Goal: Task Accomplishment & Management: Manage account settings

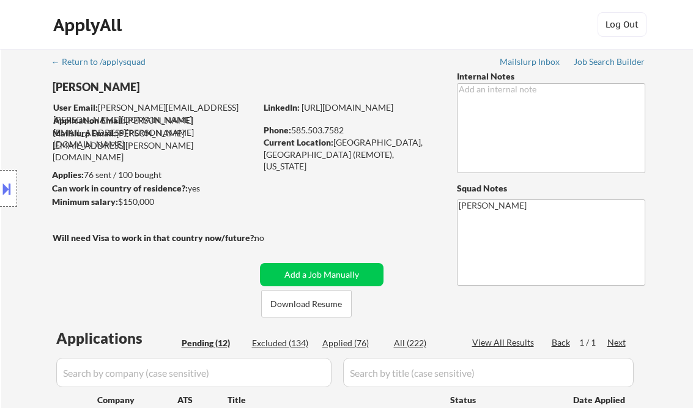
select select ""pending""
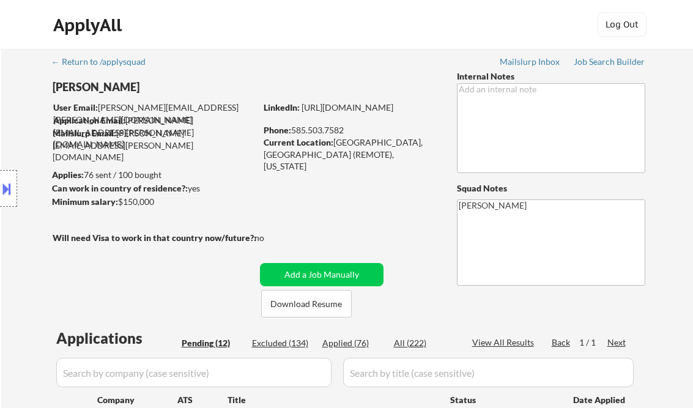
select select ""pending""
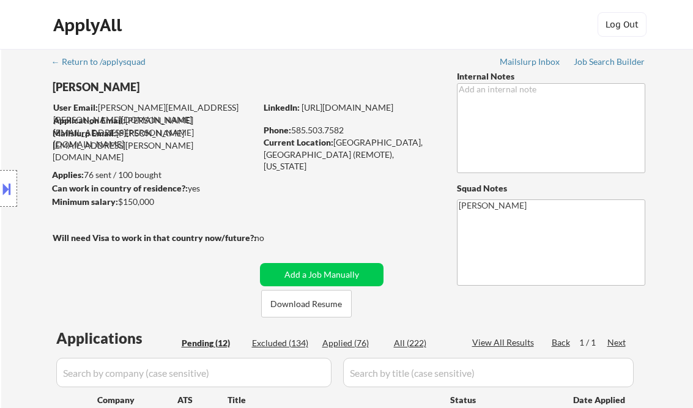
select select ""pending""
click at [603, 65] on div "Job Search Builder" at bounding box center [609, 61] width 72 height 9
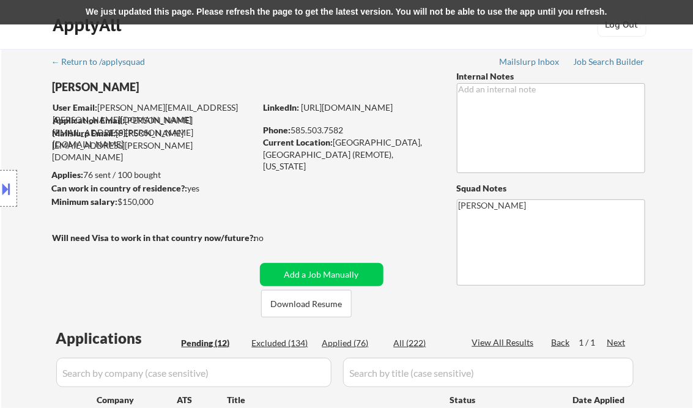
click at [4, 183] on button at bounding box center [6, 188] width 13 height 20
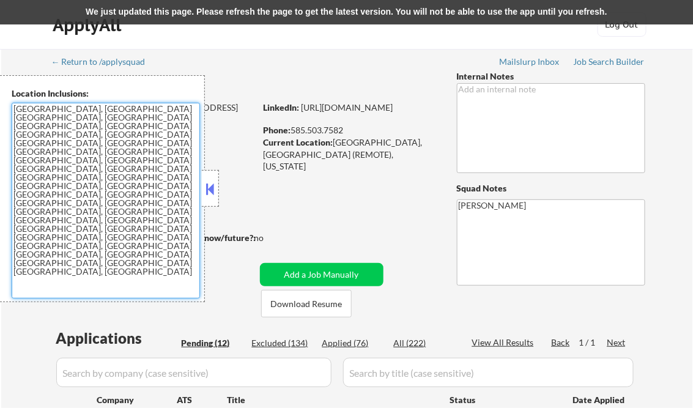
drag, startPoint x: 99, startPoint y: 177, endPoint x: 12, endPoint y: 114, distance: 107.7
click at [12, 114] on textarea "Rochester, NY Brighton, NY Irondequoit, NY Greece, NY Henrietta, NY Pittsford, …" at bounding box center [106, 201] width 188 height 196
click at [15, 109] on textarea "Rochester, NY Brighton, NY Irondequoit, NY Greece, NY Henrietta, NY Pittsford, …" at bounding box center [106, 201] width 188 height 196
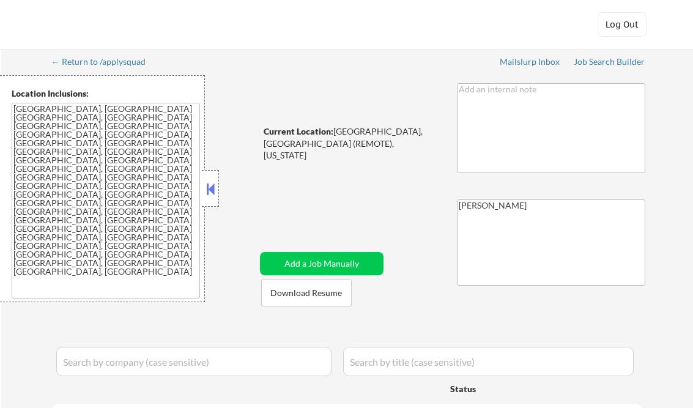
select select ""pending""
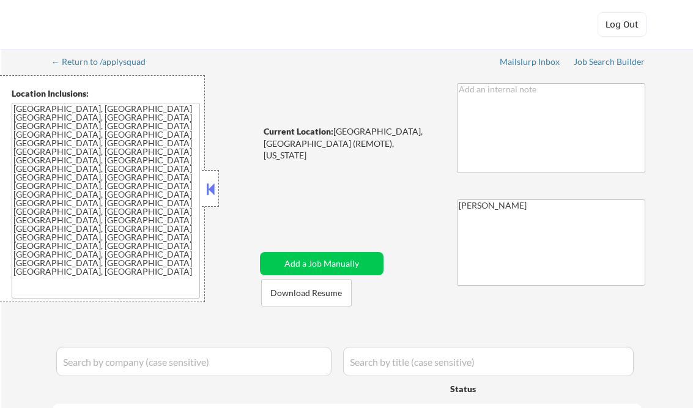
select select ""pending""
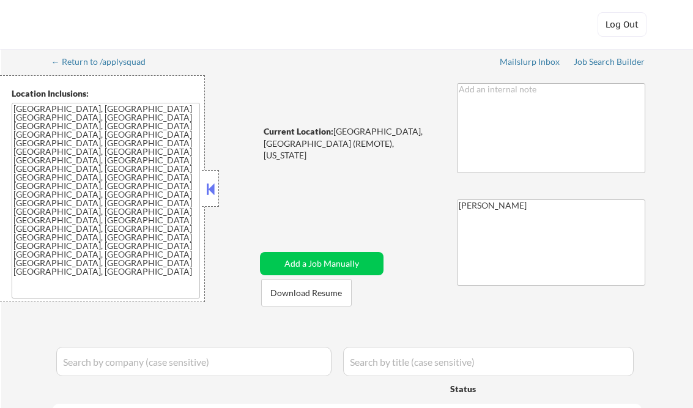
select select ""pending""
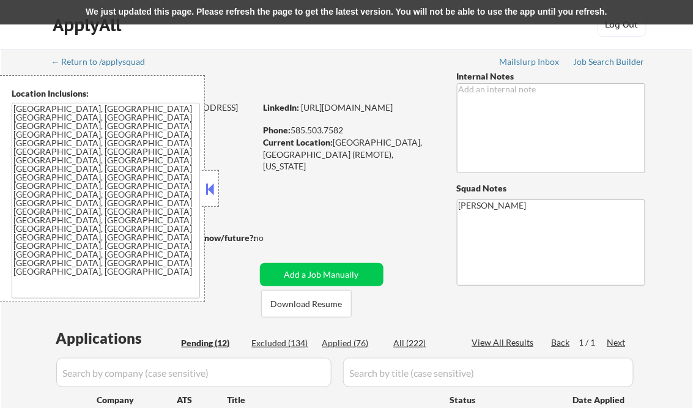
scroll to position [232, 0]
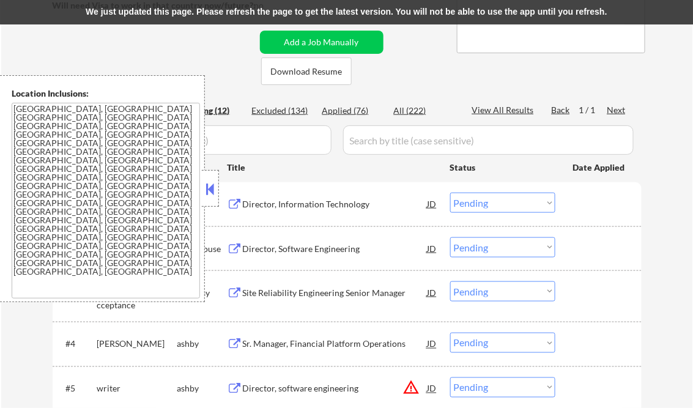
click at [206, 184] on button at bounding box center [210, 189] width 13 height 18
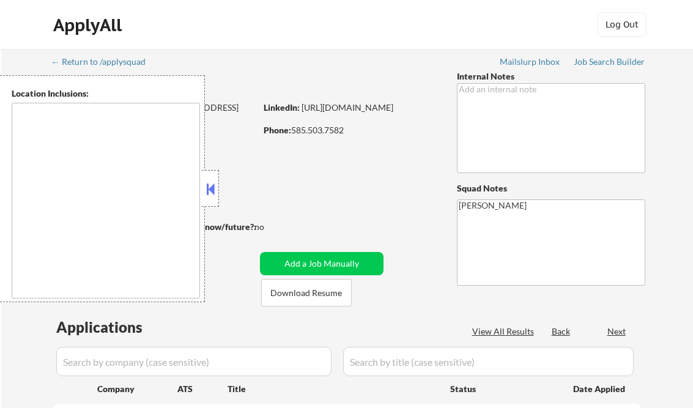
type textarea "[GEOGRAPHIC_DATA], [GEOGRAPHIC_DATA] [GEOGRAPHIC_DATA], [GEOGRAPHIC_DATA] [GEOG…"
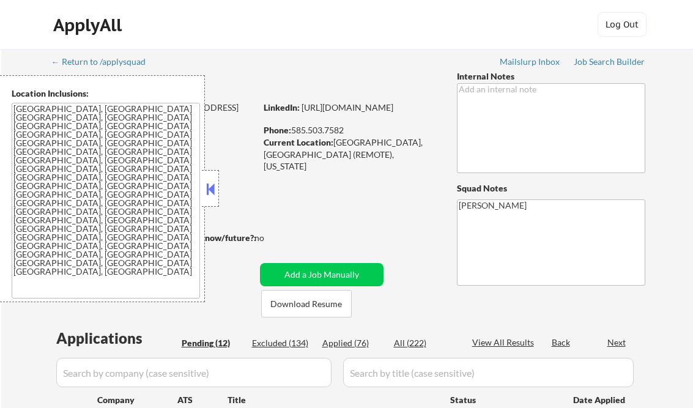
select select ""pending""
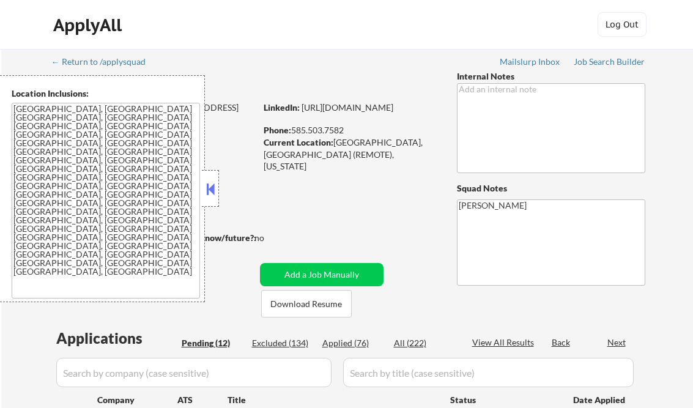
select select ""pending""
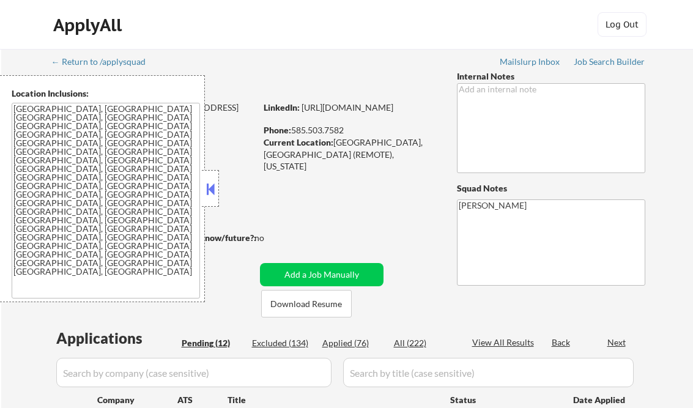
select select ""pending""
click at [211, 189] on button at bounding box center [210, 189] width 13 height 18
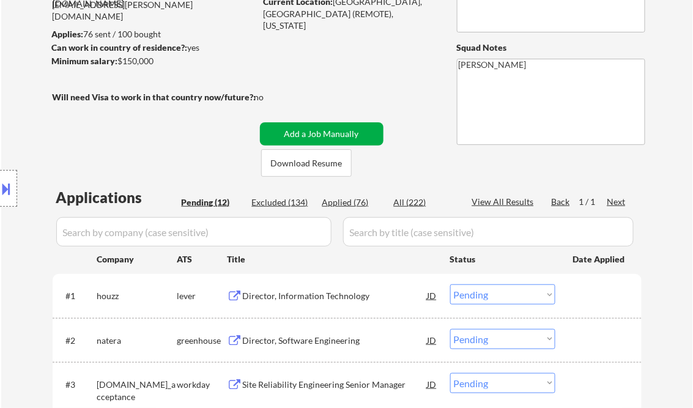
scroll to position [147, 0]
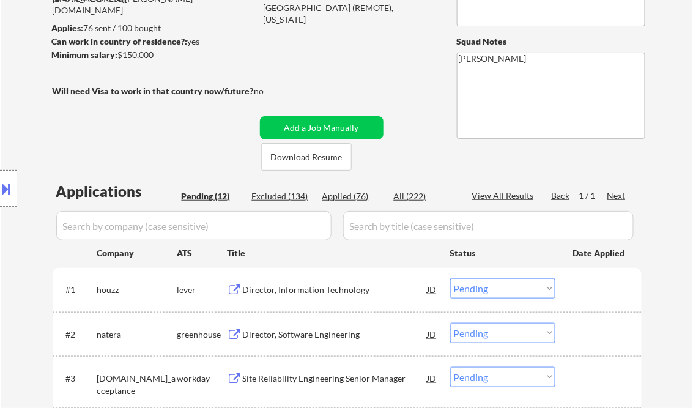
click at [304, 288] on div "Director, Information Technology" at bounding box center [335, 290] width 185 height 12
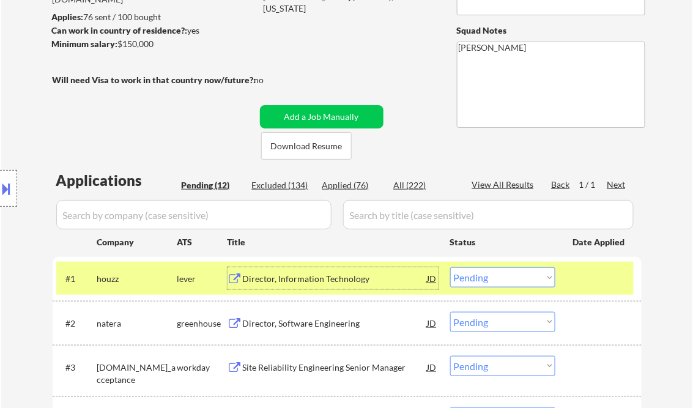
scroll to position [293, 0]
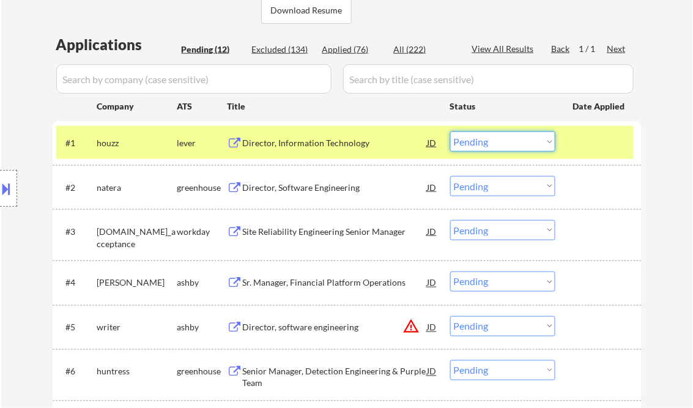
click at [480, 148] on select "Choose an option... Pending Applied Excluded (Questions) Excluded (Expired) Exc…" at bounding box center [502, 141] width 105 height 20
click at [450, 131] on select "Choose an option... Pending Applied Excluded (Questions) Excluded (Expired) Exc…" at bounding box center [502, 141] width 105 height 20
click at [328, 185] on div "Director, Software Engineering" at bounding box center [335, 188] width 185 height 12
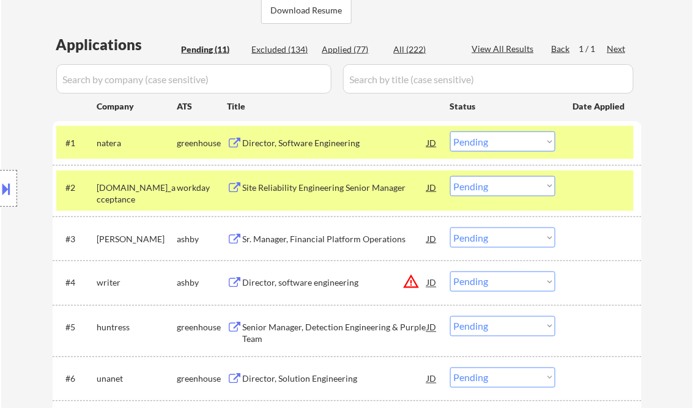
drag, startPoint x: 581, startPoint y: 184, endPoint x: 553, endPoint y: 178, distance: 28.1
click at [581, 184] on div at bounding box center [600, 187] width 54 height 22
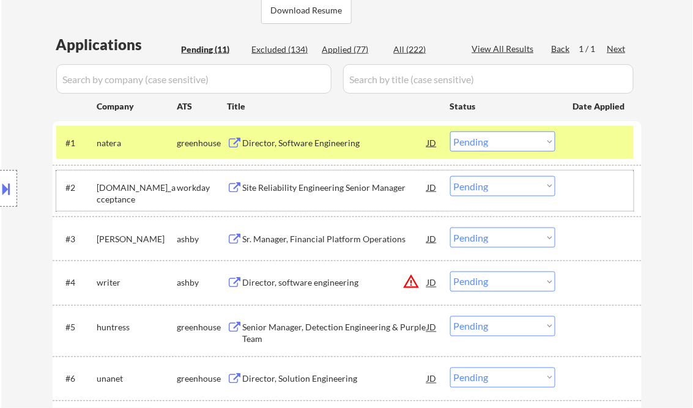
drag, startPoint x: 499, startPoint y: 141, endPoint x: 503, endPoint y: 152, distance: 12.4
click at [499, 141] on select "Choose an option... Pending Applied Excluded (Questions) Excluded (Expired) Exc…" at bounding box center [502, 141] width 105 height 20
click at [450, 131] on select "Choose an option... Pending Applied Excluded (Questions) Excluded (Expired) Exc…" at bounding box center [502, 141] width 105 height 20
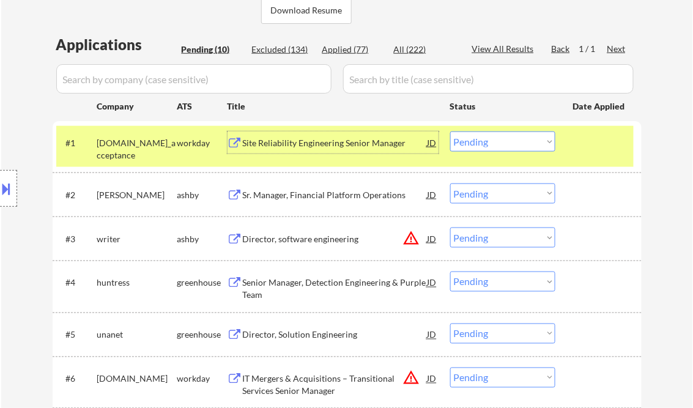
click at [307, 140] on div "Site Reliability Engineering Senior Manager" at bounding box center [335, 143] width 185 height 12
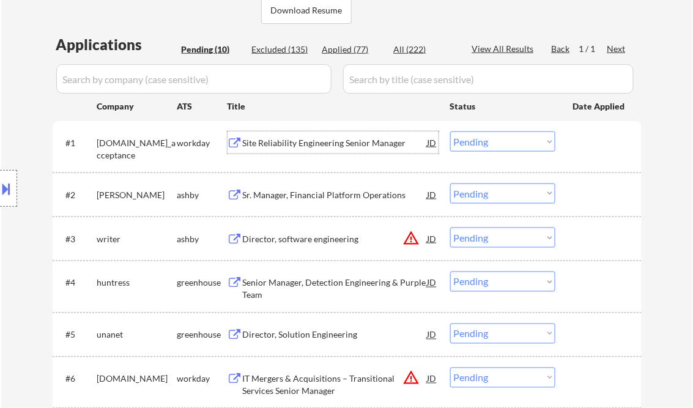
drag, startPoint x: 475, startPoint y: 144, endPoint x: 478, endPoint y: 152, distance: 7.9
click at [475, 144] on select "Choose an option... Pending Applied Excluded (Questions) Excluded (Expired) Exc…" at bounding box center [502, 141] width 105 height 20
click at [450, 131] on select "Choose an option... Pending Applied Excluded (Questions) Excluded (Expired) Exc…" at bounding box center [502, 141] width 105 height 20
click at [331, 199] on div "Sr. Manager, Financial Platform Operations" at bounding box center [335, 195] width 185 height 12
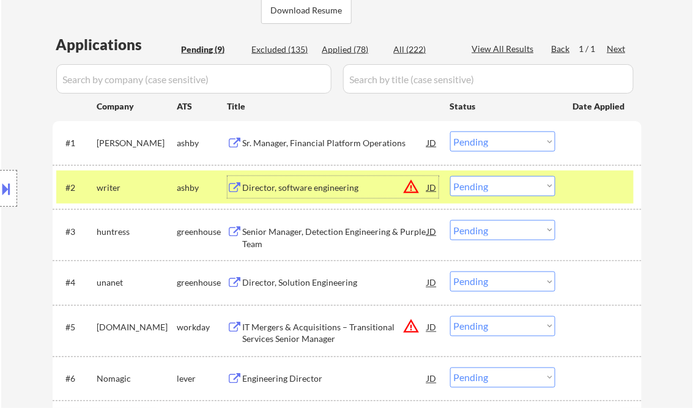
click at [484, 141] on select "Choose an option... Pending Applied Excluded (Questions) Excluded (Expired) Exc…" at bounding box center [502, 141] width 105 height 20
click at [450, 131] on select "Choose an option... Pending Applied Excluded (Questions) Excluded (Expired) Exc…" at bounding box center [502, 141] width 105 height 20
click at [324, 194] on div "Director, software engineering" at bounding box center [335, 187] width 185 height 22
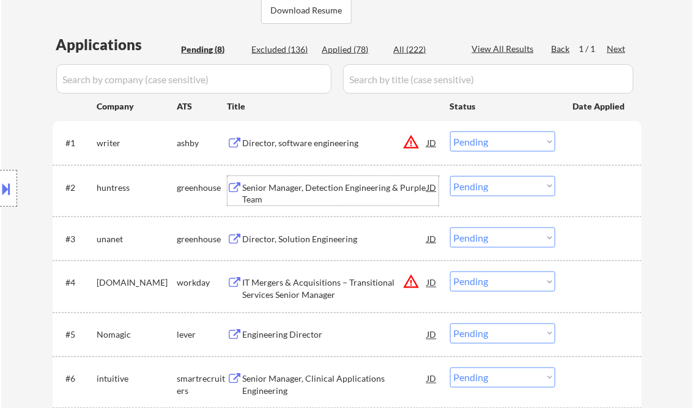
click at [486, 147] on select "Choose an option... Pending Applied Excluded (Questions) Excluded (Expired) Exc…" at bounding box center [502, 141] width 105 height 20
click at [450, 131] on select "Choose an option... Pending Applied Excluded (Questions) Excluded (Expired) Exc…" at bounding box center [502, 141] width 105 height 20
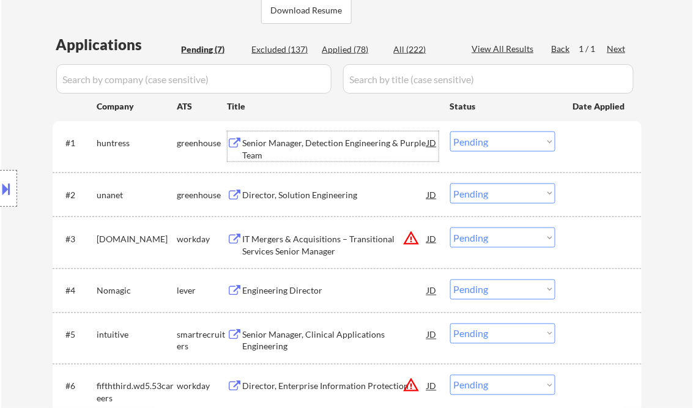
click at [305, 148] on div "Senior Manager, Detection Engineering & Purple Team" at bounding box center [335, 149] width 185 height 24
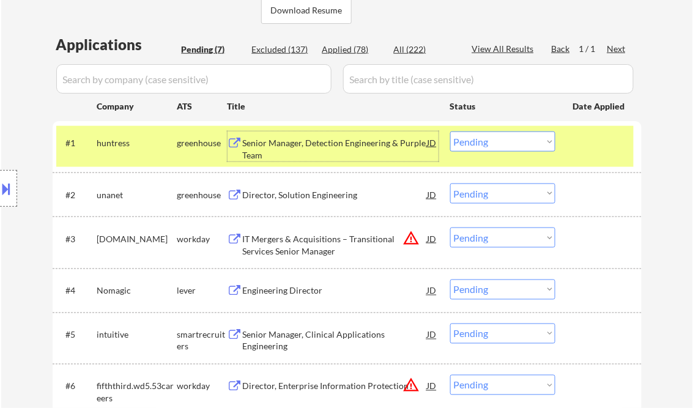
click at [499, 145] on select "Choose an option... Pending Applied Excluded (Questions) Excluded (Expired) Exc…" at bounding box center [502, 141] width 105 height 20
click at [450, 131] on select "Choose an option... Pending Applied Excluded (Questions) Excluded (Expired) Exc…" at bounding box center [502, 141] width 105 height 20
click at [320, 205] on div "Director, Solution Engineering" at bounding box center [335, 194] width 185 height 22
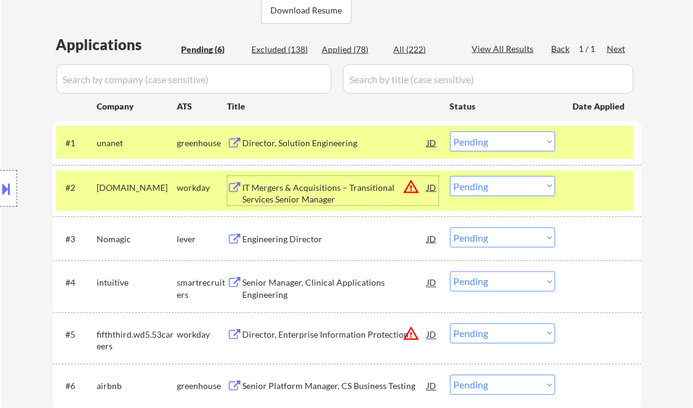
click at [468, 146] on select "Choose an option... Pending Applied Excluded (Questions) Excluded (Expired) Exc…" at bounding box center [502, 141] width 105 height 20
click at [450, 131] on select "Choose an option... Pending Applied Excluded (Questions) Excluded (Expired) Exc…" at bounding box center [502, 141] width 105 height 20
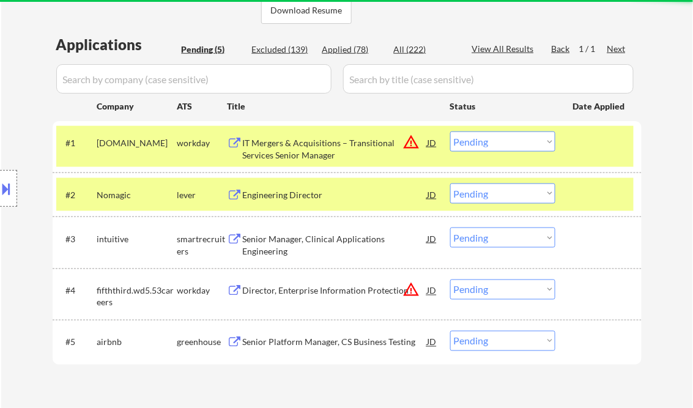
click at [297, 149] on div "IT Mergers & Acquisitions – Transitional Services Senior Manager" at bounding box center [335, 149] width 185 height 24
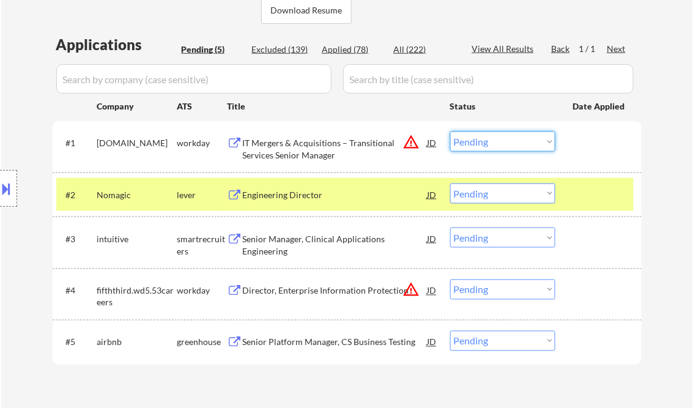
click at [488, 144] on select "Choose an option... Pending Applied Excluded (Questions) Excluded (Expired) Exc…" at bounding box center [502, 141] width 105 height 20
click at [450, 131] on select "Choose an option... Pending Applied Excluded (Questions) Excluded (Expired) Exc…" at bounding box center [502, 141] width 105 height 20
click at [322, 198] on div "Engineering Director" at bounding box center [335, 195] width 185 height 12
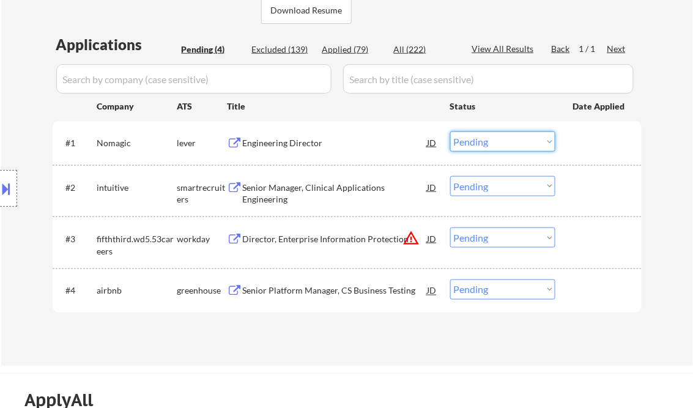
click at [500, 149] on select "Choose an option... Pending Applied Excluded (Questions) Excluded (Expired) Exc…" at bounding box center [502, 141] width 105 height 20
click at [450, 131] on select "Choose an option... Pending Applied Excluded (Questions) Excluded (Expired) Exc…" at bounding box center [502, 141] width 105 height 20
click at [303, 187] on div "Senior Manager, Clinical Applications Engineering" at bounding box center [335, 194] width 185 height 24
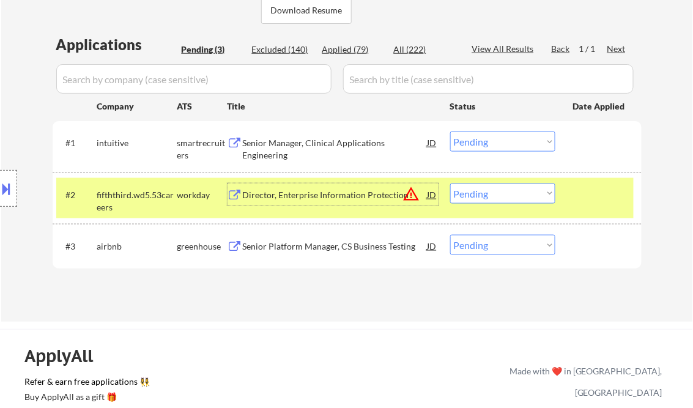
click at [477, 140] on select "Choose an option... Pending Applied Excluded (Questions) Excluded (Expired) Exc…" at bounding box center [502, 141] width 105 height 20
drag, startPoint x: 6, startPoint y: 185, endPoint x: 27, endPoint y: 186, distance: 20.8
click at [6, 185] on button at bounding box center [6, 188] width 13 height 20
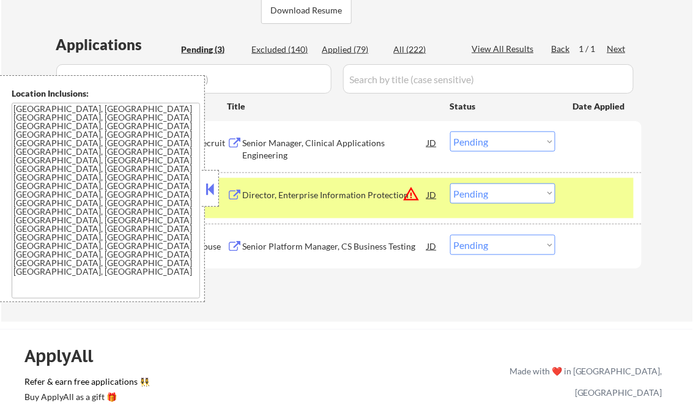
drag, startPoint x: 207, startPoint y: 185, endPoint x: 266, endPoint y: 197, distance: 60.5
click at [207, 185] on button at bounding box center [210, 189] width 13 height 18
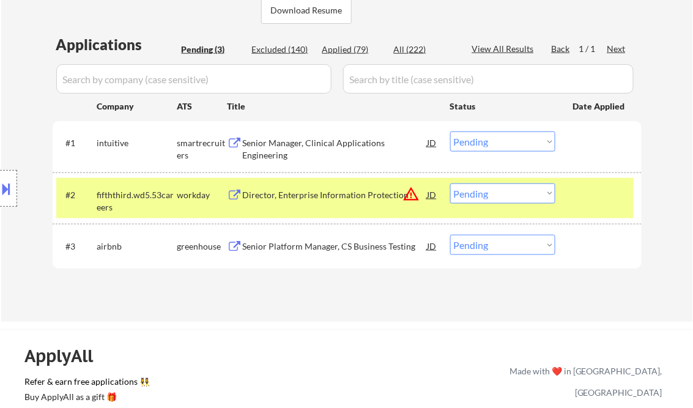
click at [506, 139] on select "Choose an option... Pending Applied Excluded (Questions) Excluded (Expired) Exc…" at bounding box center [502, 141] width 105 height 20
click at [450, 131] on select "Choose an option... Pending Applied Excluded (Questions) Excluded (Expired) Exc…" at bounding box center [502, 141] width 105 height 20
click at [308, 198] on div "Director, Enterprise Information Protection" at bounding box center [335, 195] width 185 height 12
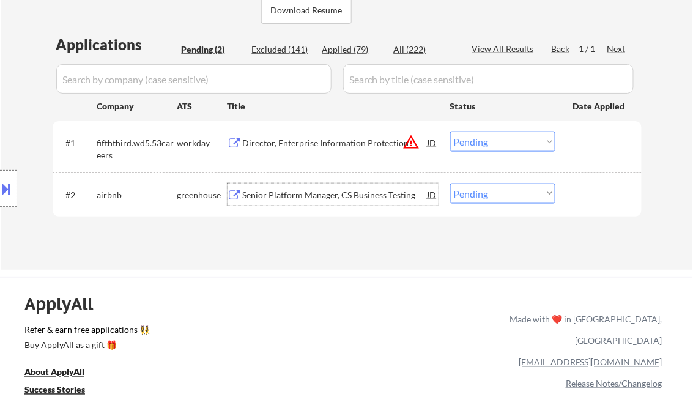
click at [490, 145] on select "Choose an option... Pending Applied Excluded (Questions) Excluded (Expired) Exc…" at bounding box center [502, 141] width 105 height 20
click at [450, 131] on select "Choose an option... Pending Applied Excluded (Questions) Excluded (Expired) Exc…" at bounding box center [502, 141] width 105 height 20
click at [323, 207] on div "#2 airbnb greenhouse Senior Platform Manager, CS Business Testing JD warning_am…" at bounding box center [344, 194] width 577 height 33
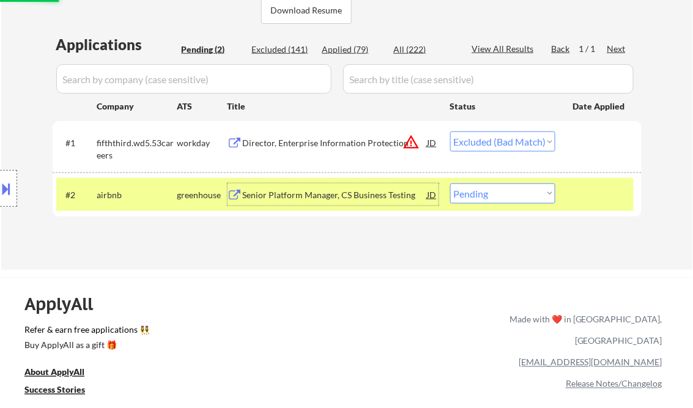
click at [302, 194] on div "Senior Platform Manager, CS Business Testing" at bounding box center [335, 195] width 185 height 12
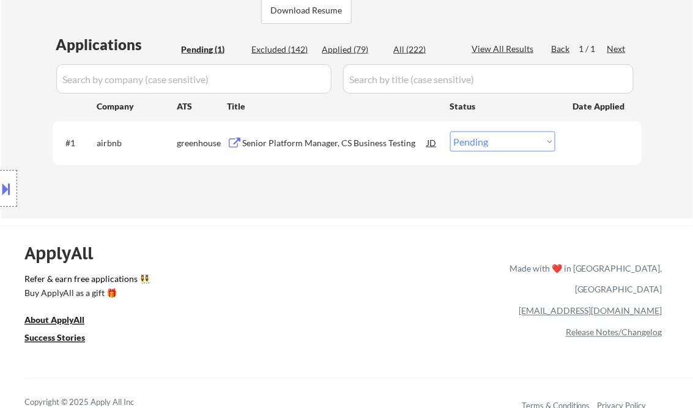
click at [504, 147] on select "Choose an option... Pending Applied Excluded (Questions) Excluded (Expired) Exc…" at bounding box center [502, 141] width 105 height 20
select select ""excluded__bad_match_""
click at [450, 131] on select "Choose an option... Pending Applied Excluded (Questions) Excluded (Expired) Exc…" at bounding box center [502, 141] width 105 height 20
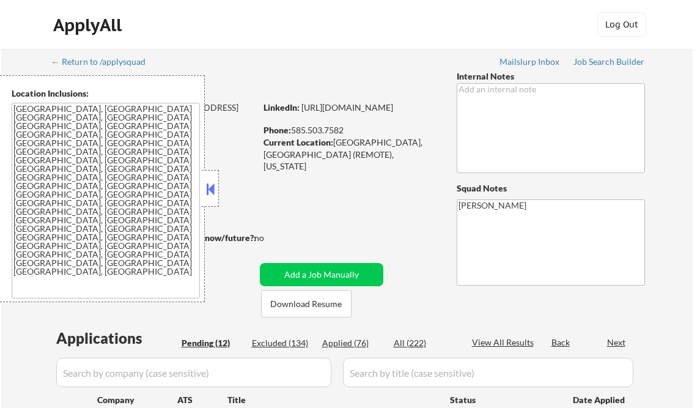
select select ""pending""
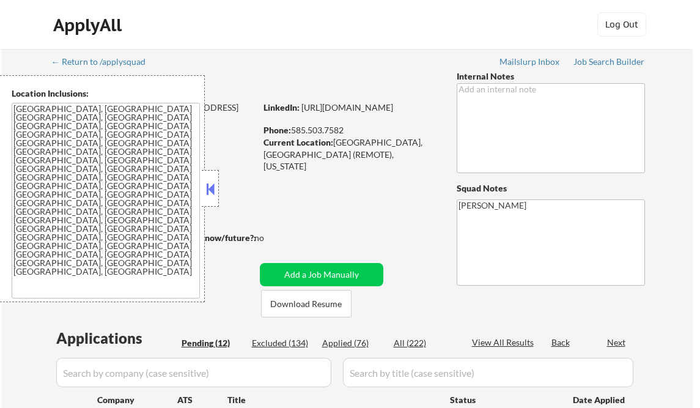
select select ""pending""
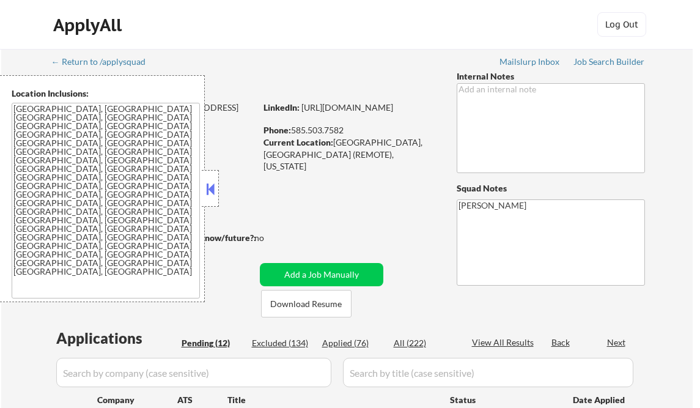
select select ""pending""
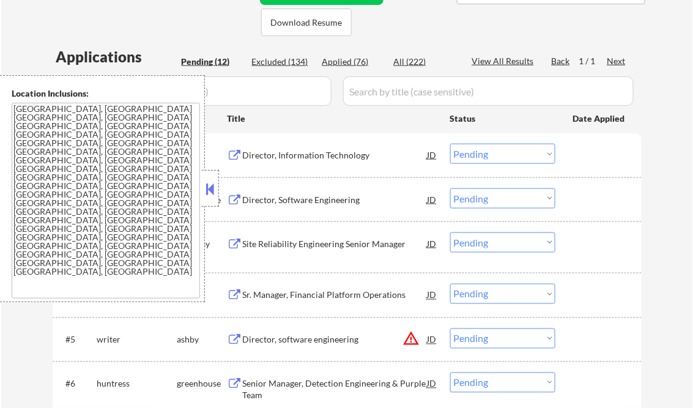
scroll to position [232, 0]
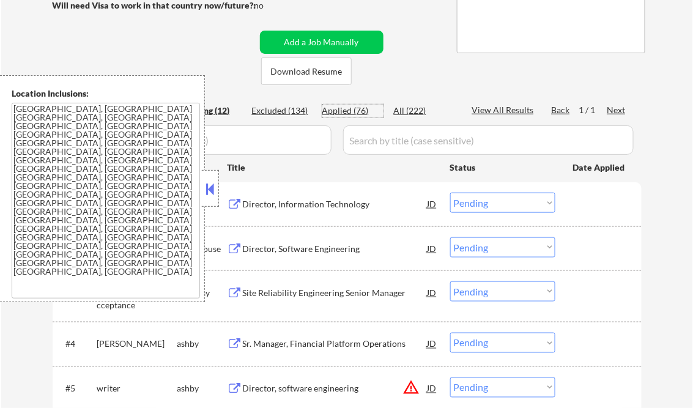
click at [347, 114] on div "Applied (76)" at bounding box center [352, 111] width 61 height 12
select select ""applied""
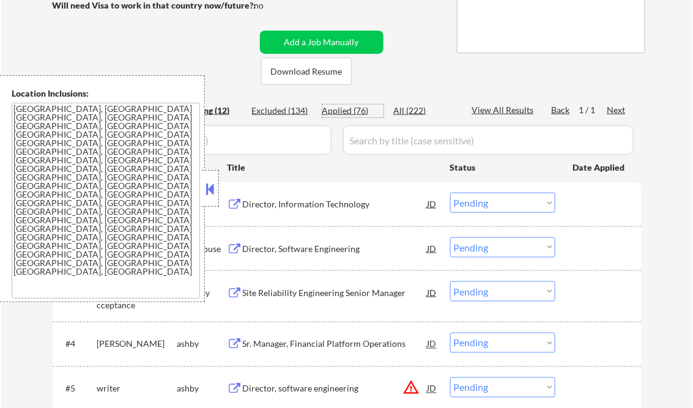
select select ""applied""
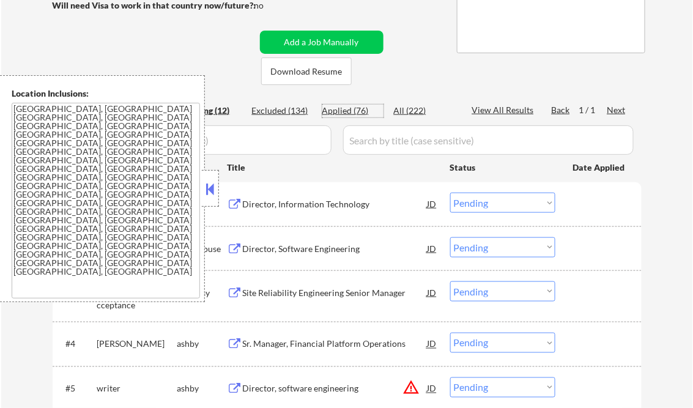
select select ""applied""
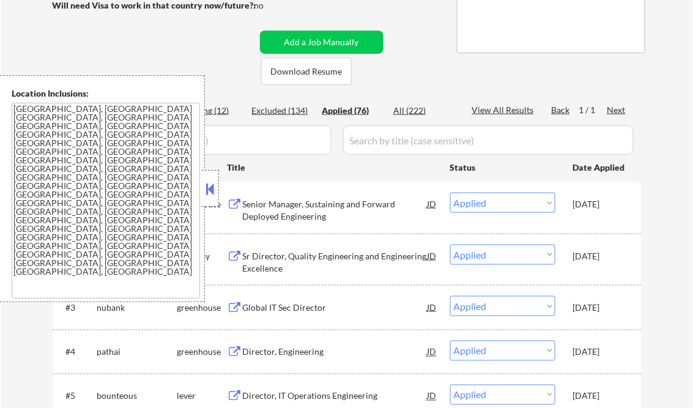
click at [214, 180] on button at bounding box center [210, 189] width 13 height 18
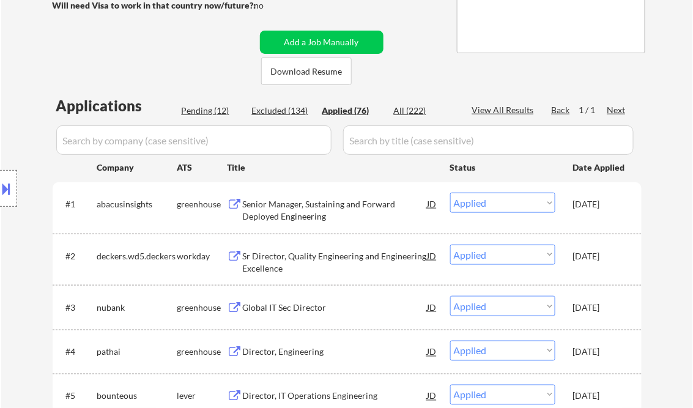
select select ""applied""
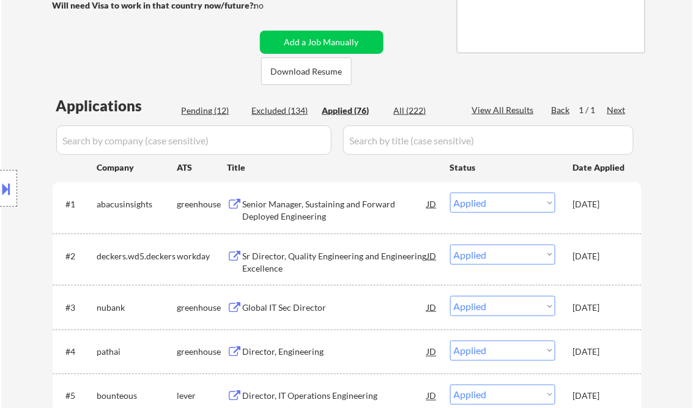
select select ""applied""
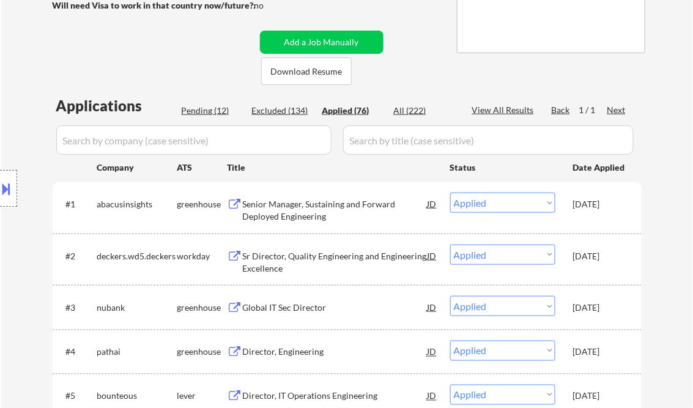
select select ""applied""
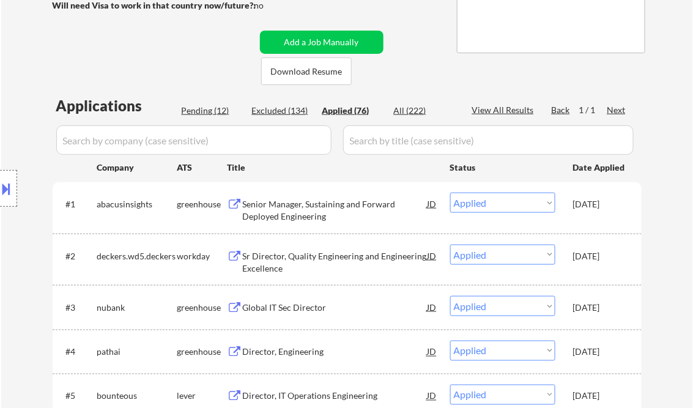
select select ""applied""
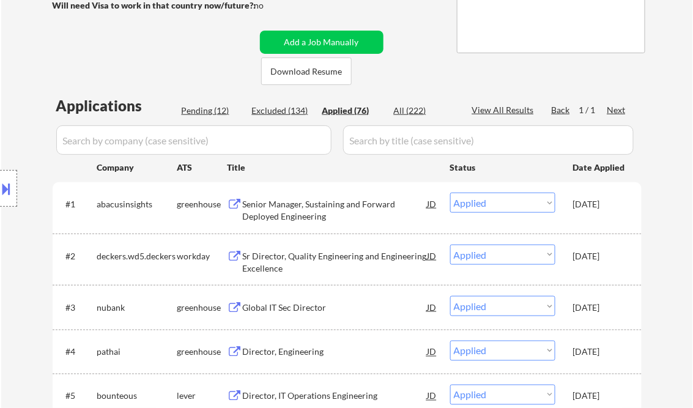
select select ""applied""
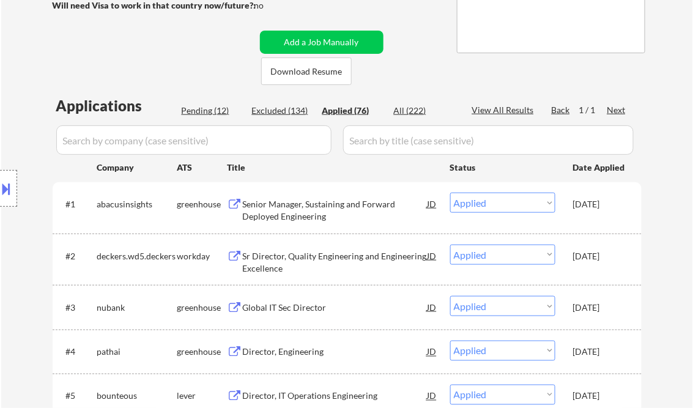
select select ""applied""
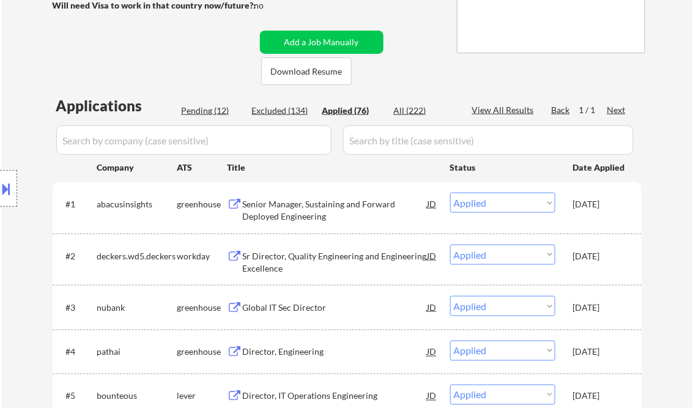
select select ""applied""
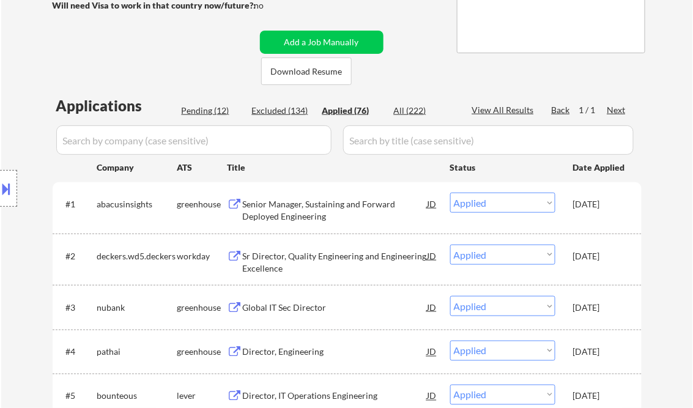
select select ""applied""
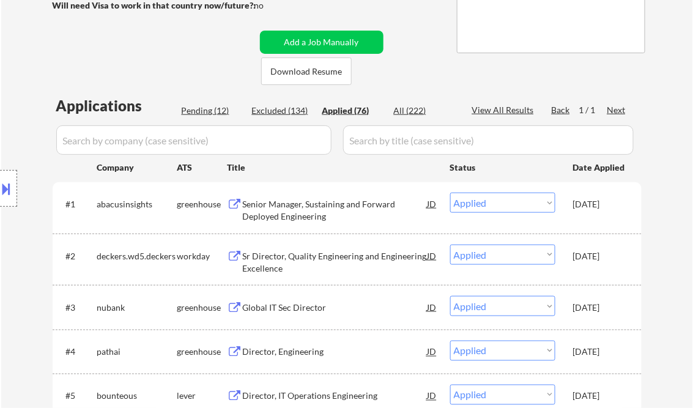
select select ""applied""
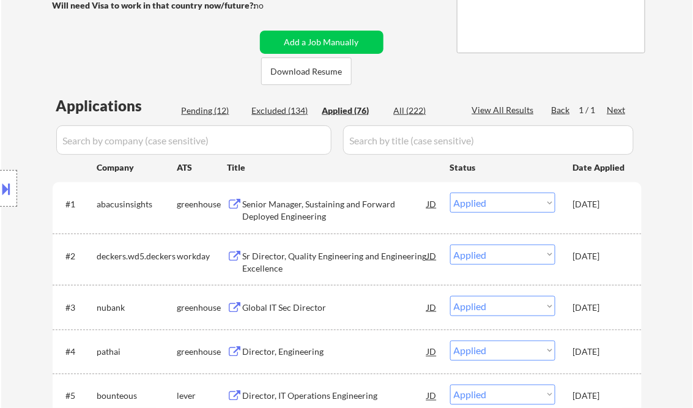
select select ""applied""
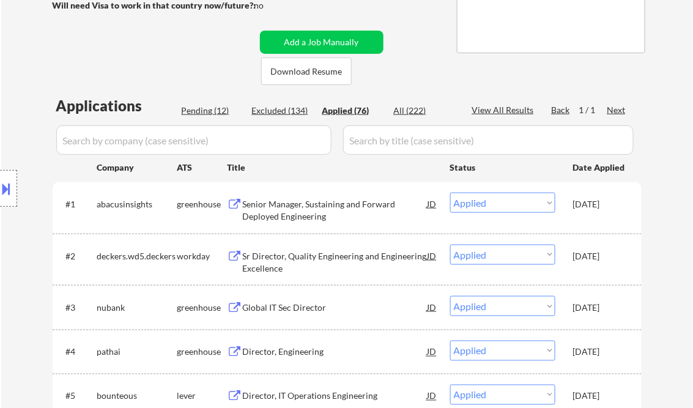
select select ""applied""
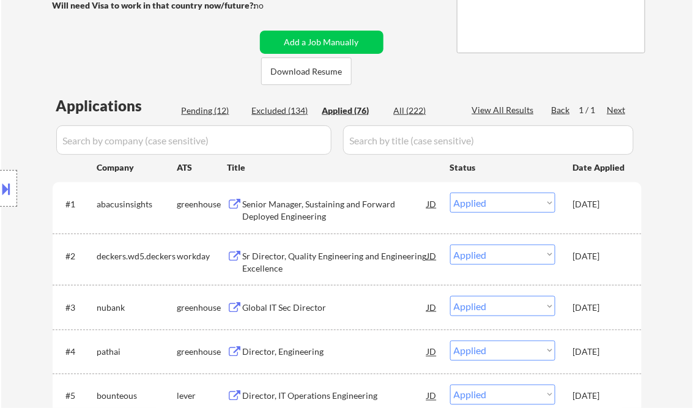
select select ""applied""
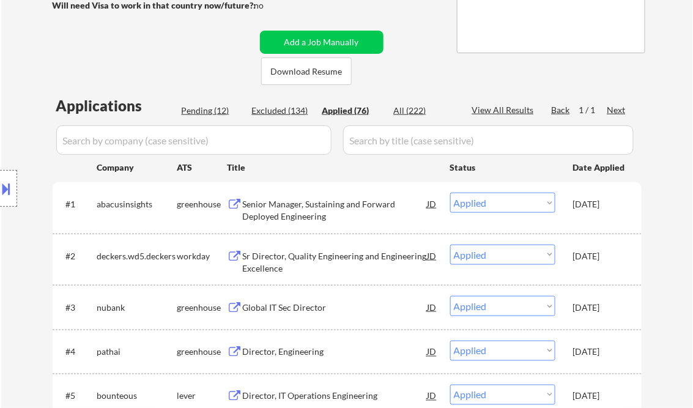
select select ""applied""
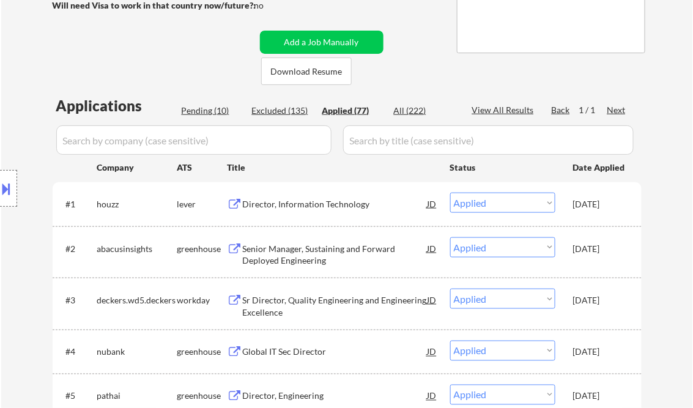
select select ""applied""
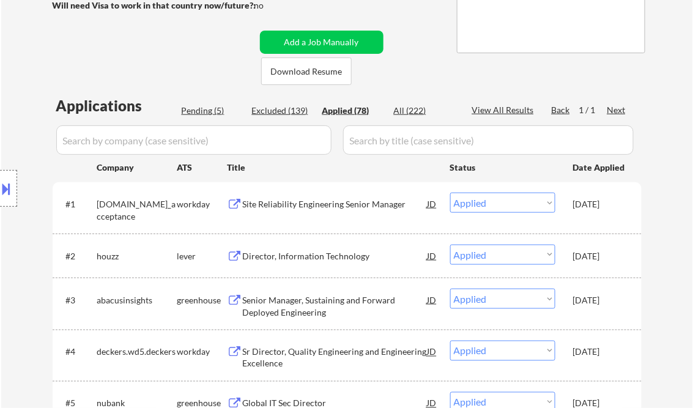
select select ""applied""
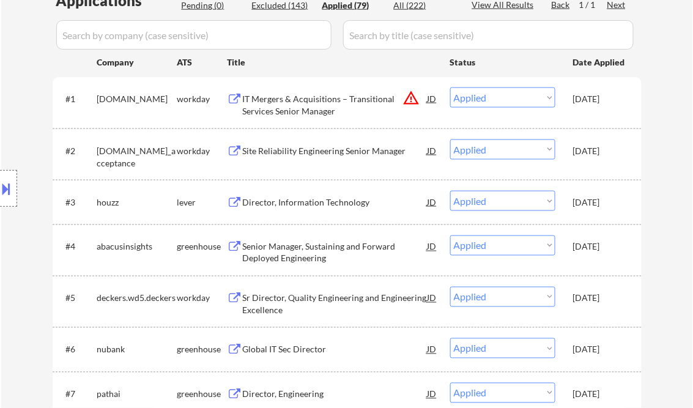
scroll to position [379, 0]
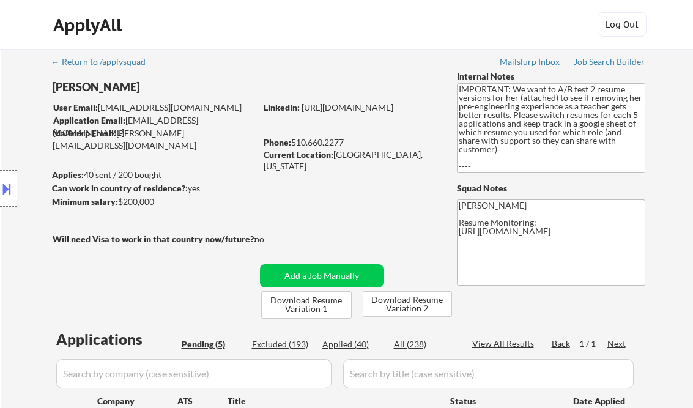
select select ""pending""
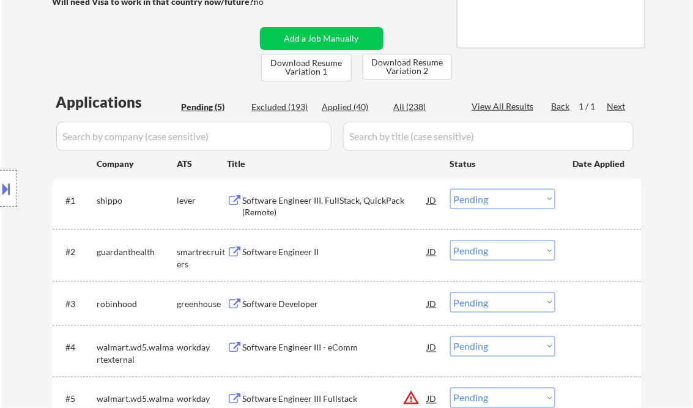
scroll to position [147, 0]
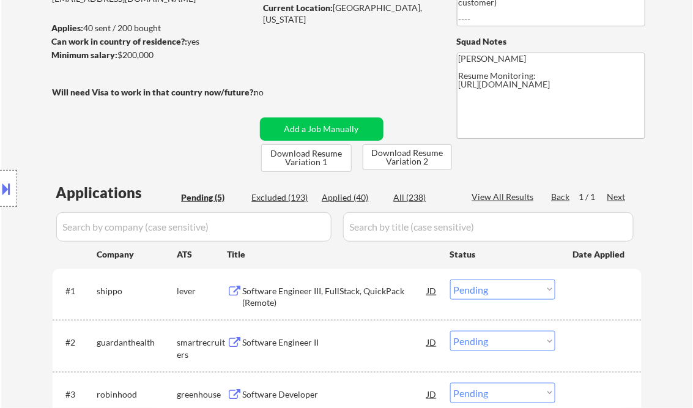
click at [9, 185] on button at bounding box center [6, 188] width 13 height 20
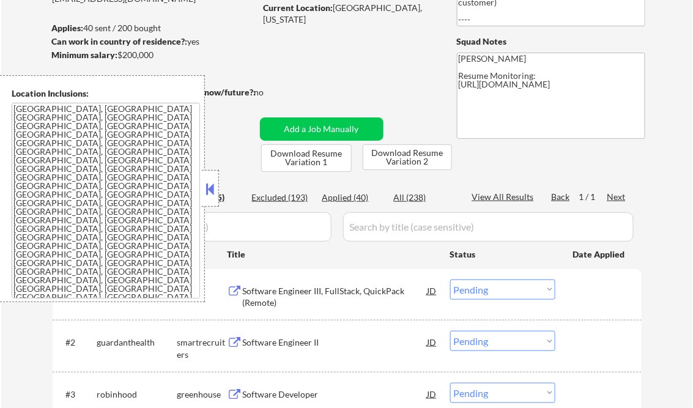
click at [109, 185] on textarea "San Francisco, CA Daly City, CA South San Francisco, CA Brisbane, CA Colma, CA …" at bounding box center [106, 201] width 188 height 196
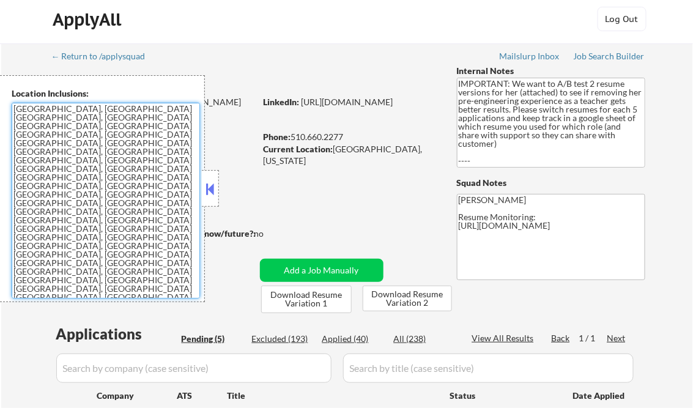
scroll to position [0, 0]
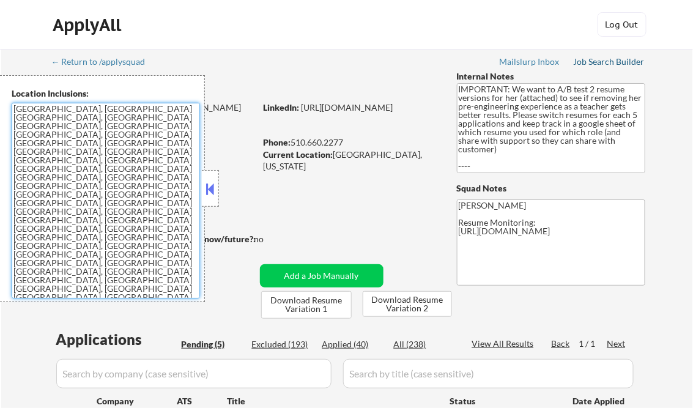
click at [604, 64] on div "Job Search Builder" at bounding box center [609, 61] width 72 height 9
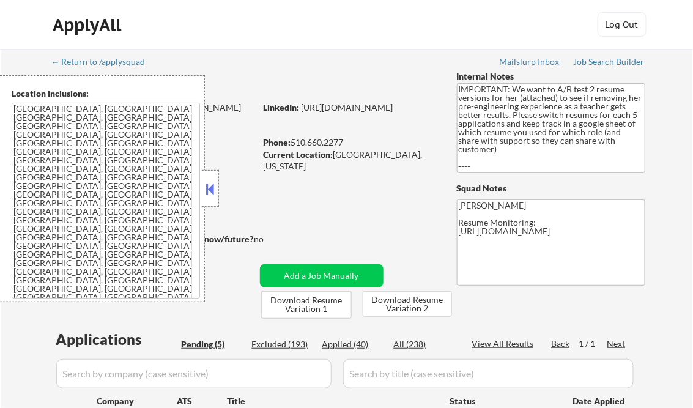
click at [216, 191] on button at bounding box center [210, 189] width 13 height 18
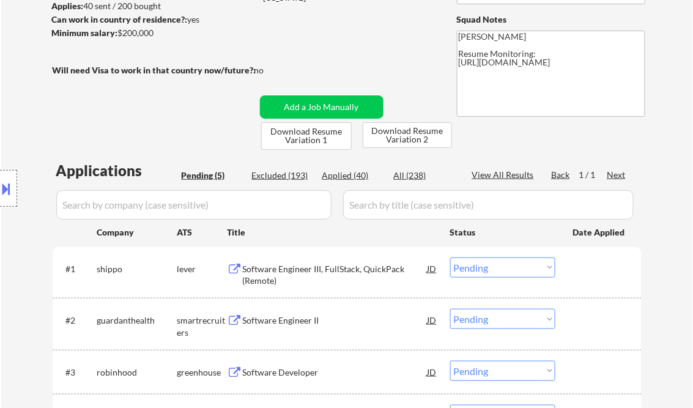
scroll to position [196, 0]
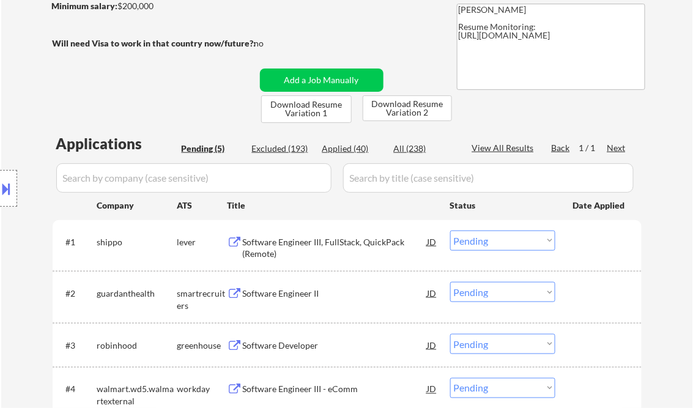
click at [356, 243] on div "Software Engineer III, FullStack, QuickPack (Remote)" at bounding box center [335, 248] width 185 height 24
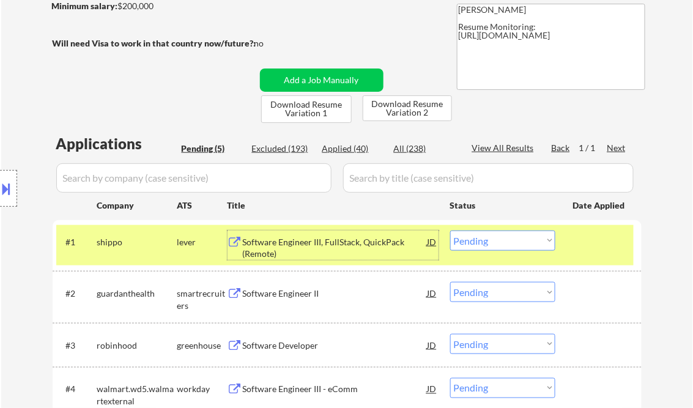
click at [484, 245] on select "Choose an option... Pending Applied Excluded (Questions) Excluded (Expired) Exc…" at bounding box center [502, 240] width 105 height 20
click at [450, 230] on select "Choose an option... Pending Applied Excluded (Questions) Excluded (Expired) Exc…" at bounding box center [502, 240] width 105 height 20
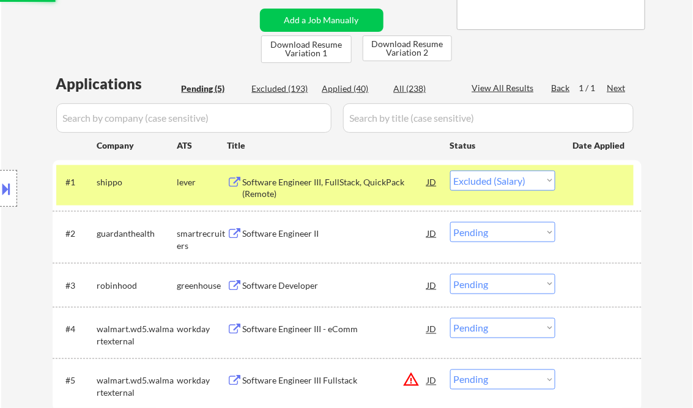
scroll to position [293, 0]
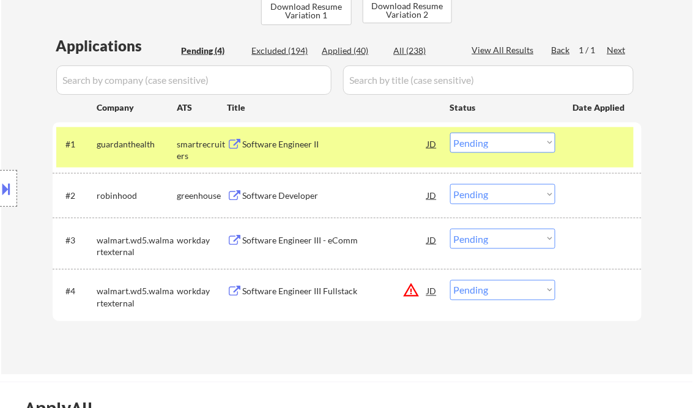
click at [301, 145] on div "Software Engineer II" at bounding box center [335, 144] width 185 height 12
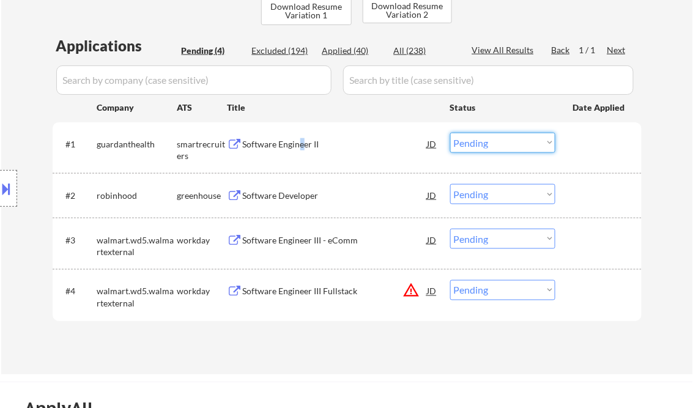
drag, startPoint x: 490, startPoint y: 140, endPoint x: 500, endPoint y: 150, distance: 14.3
click at [490, 140] on select "Choose an option... Pending Applied Excluded (Questions) Excluded (Expired) Exc…" at bounding box center [502, 143] width 105 height 20
click at [450, 133] on select "Choose an option... Pending Applied Excluded (Questions) Excluded (Expired) Exc…" at bounding box center [502, 143] width 105 height 20
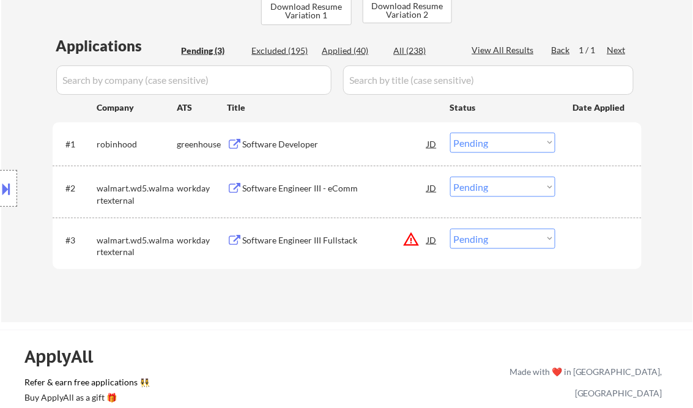
click at [284, 144] on div "Software Developer" at bounding box center [335, 144] width 185 height 12
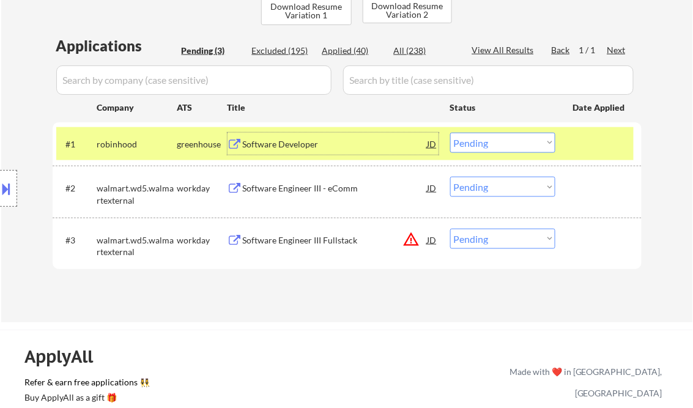
click at [285, 145] on div "Software Developer" at bounding box center [335, 144] width 185 height 12
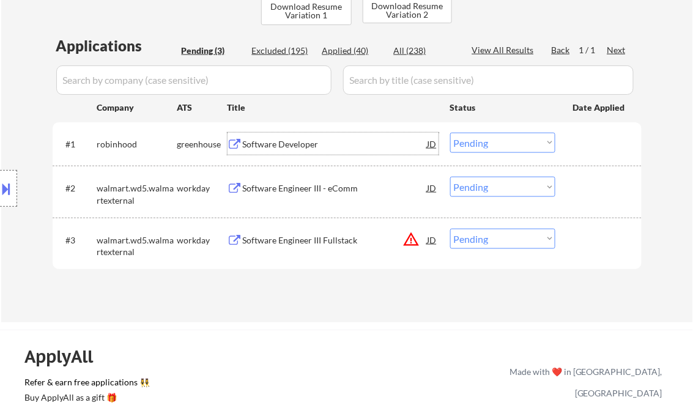
click at [477, 139] on select "Choose an option... Pending Applied Excluded (Questions) Excluded (Expired) Exc…" at bounding box center [502, 143] width 105 height 20
click at [450, 133] on select "Choose an option... Pending Applied Excluded (Questions) Excluded (Expired) Exc…" at bounding box center [502, 143] width 105 height 20
click at [273, 186] on div "Software Engineer III - eComm" at bounding box center [335, 188] width 185 height 12
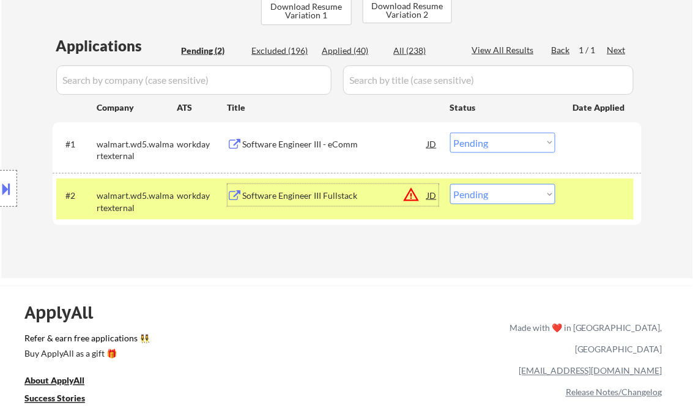
click at [3, 180] on button at bounding box center [6, 188] width 13 height 20
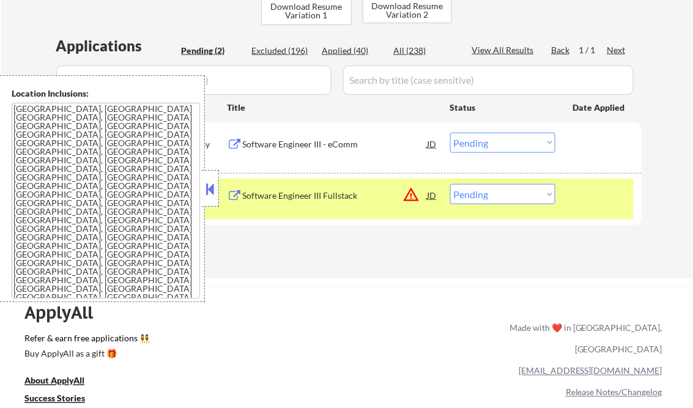
click at [214, 185] on button at bounding box center [210, 189] width 13 height 18
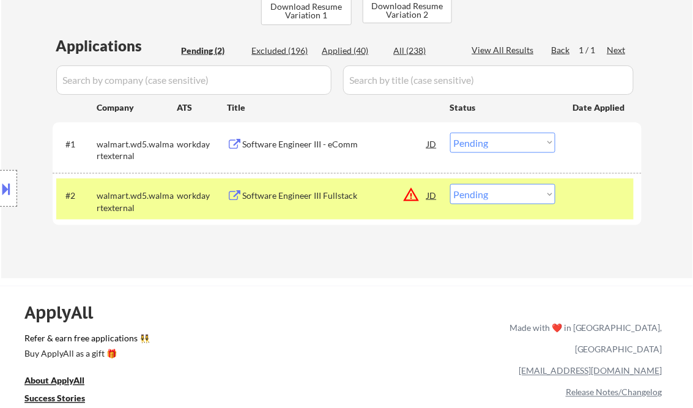
click at [7, 192] on button at bounding box center [6, 188] width 13 height 20
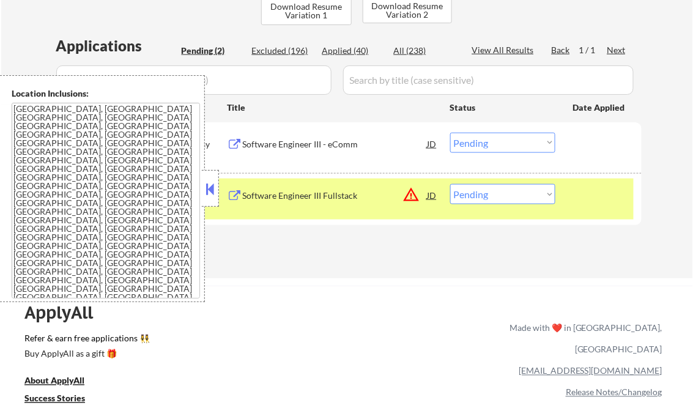
click at [206, 186] on button at bounding box center [210, 189] width 13 height 18
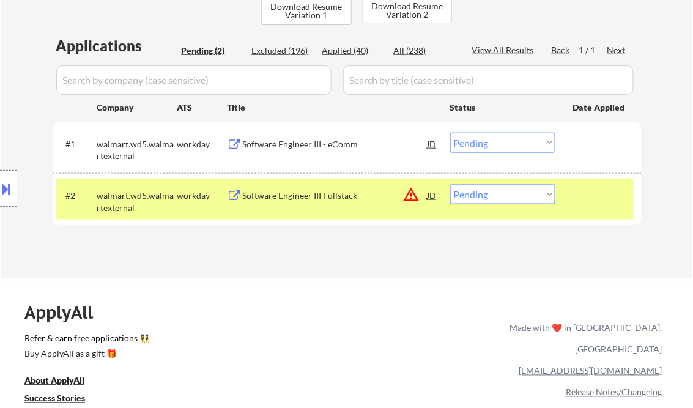
click at [11, 188] on button at bounding box center [6, 188] width 13 height 20
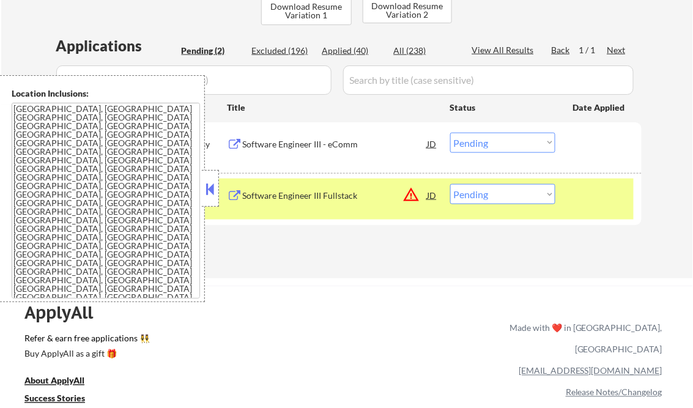
scroll to position [0, 0]
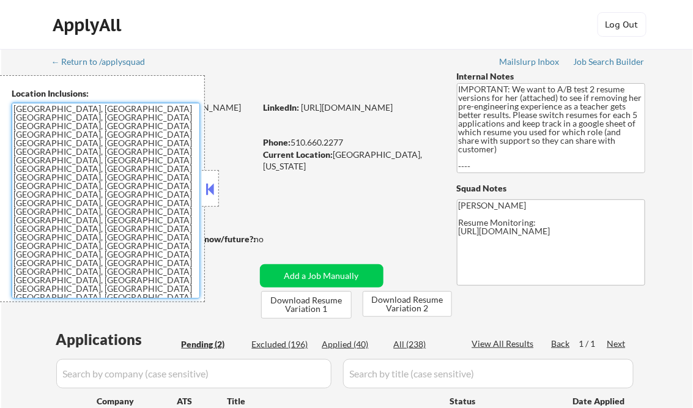
drag, startPoint x: 94, startPoint y: 274, endPoint x: 14, endPoint y: 110, distance: 182.9
click at [14, 110] on textarea "San Francisco, CA Daly City, CA South San Francisco, CA Brisbane, CA Colma, CA …" at bounding box center [106, 201] width 188 height 196
click at [211, 187] on button at bounding box center [210, 189] width 13 height 18
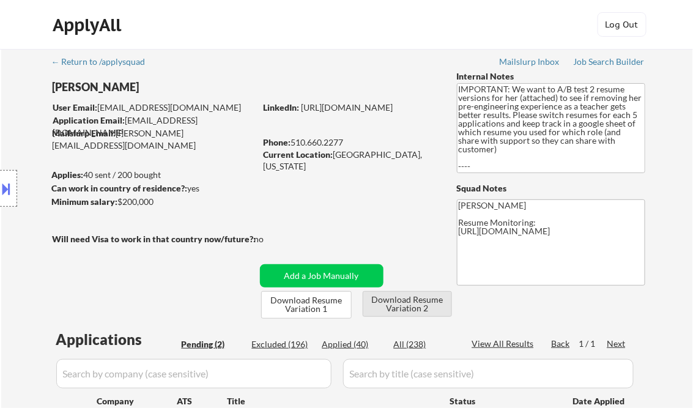
scroll to position [196, 0]
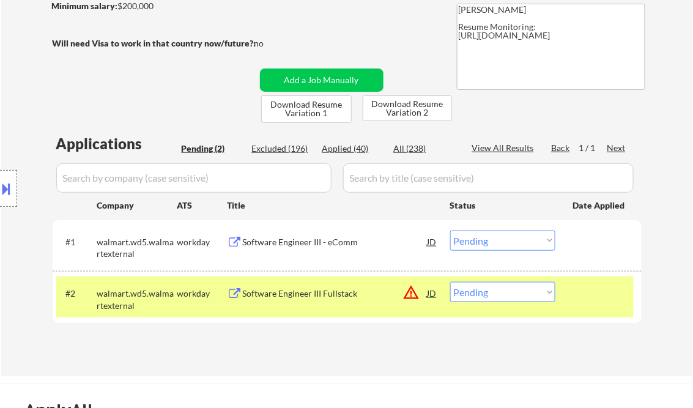
click at [479, 249] on select "Choose an option... Pending Applied Excluded (Questions) Excluded (Expired) Exc…" at bounding box center [502, 240] width 105 height 20
click at [450, 230] on select "Choose an option... Pending Applied Excluded (Questions) Excluded (Expired) Exc…" at bounding box center [502, 240] width 105 height 20
click at [313, 298] on div "Software Engineer III Fullstack" at bounding box center [335, 293] width 185 height 12
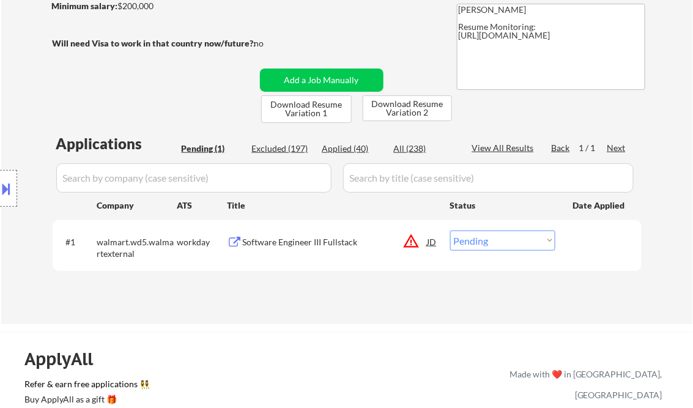
drag, startPoint x: 490, startPoint y: 245, endPoint x: 495, endPoint y: 249, distance: 6.5
click at [490, 245] on select "Choose an option... Pending Applied Excluded (Questions) Excluded (Expired) Exc…" at bounding box center [502, 240] width 105 height 20
select select ""excluded__salary_""
click at [450, 230] on select "Choose an option... Pending Applied Excluded (Questions) Excluded (Expired) Exc…" at bounding box center [502, 240] width 105 height 20
click at [298, 307] on div "← Return to /applysquad Mailslurp Inbox Job Search Builder Sheena Shirakhon Use…" at bounding box center [347, 83] width 610 height 461
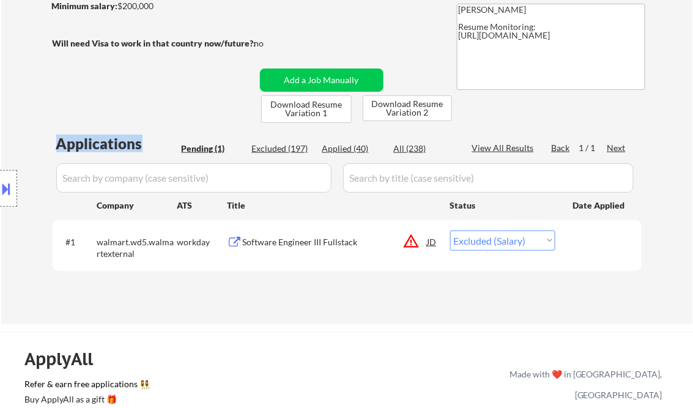
click at [297, 307] on div "← Return to /applysquad Mailslurp Inbox Job Search Builder Sheena Shirakhon Use…" at bounding box center [347, 83] width 610 height 461
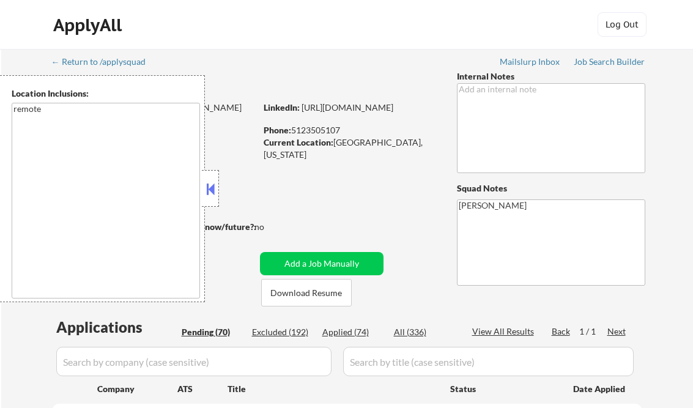
select select ""pending""
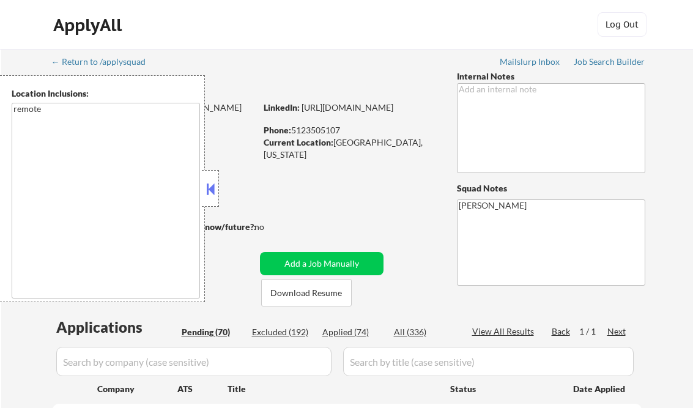
select select ""pending""
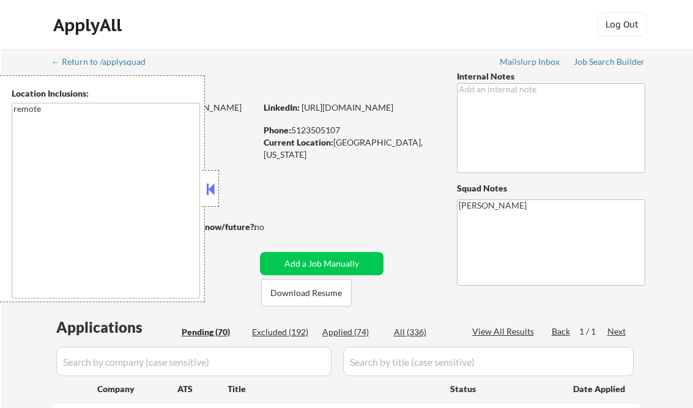
select select ""pending""
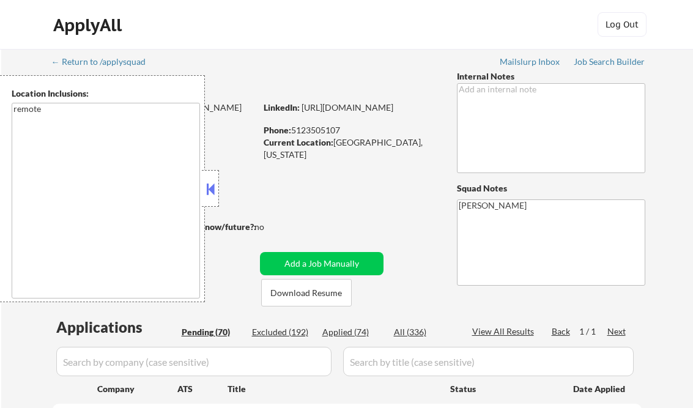
select select ""pending""
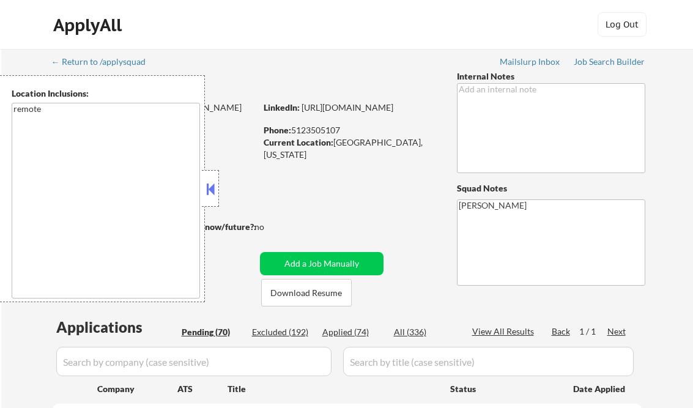
select select ""pending""
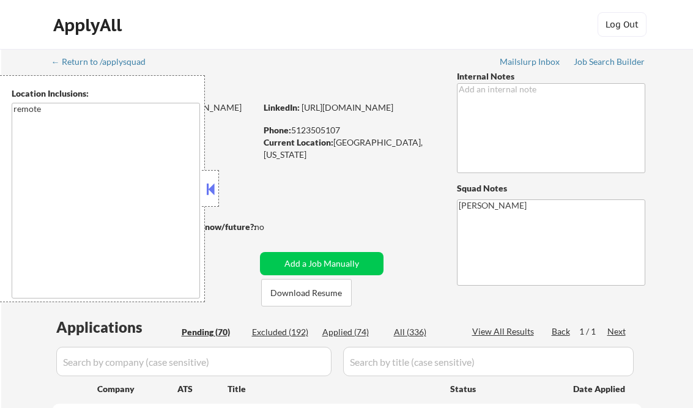
select select ""pending""
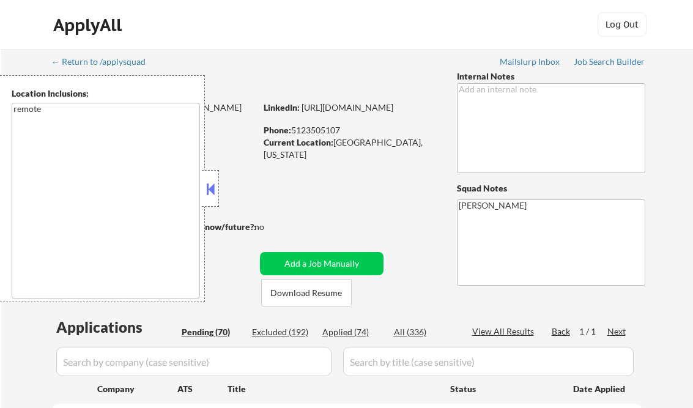
select select ""pending""
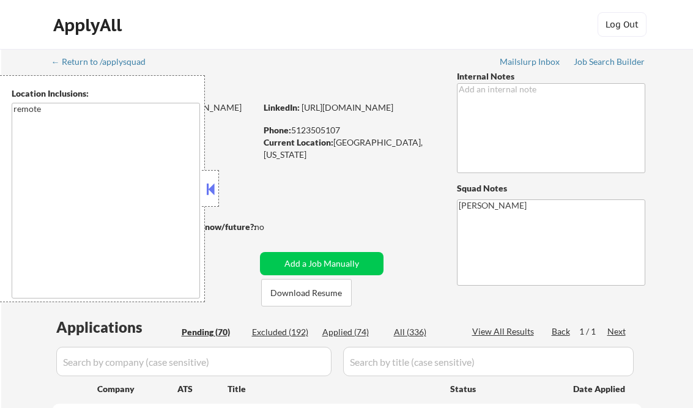
select select ""pending""
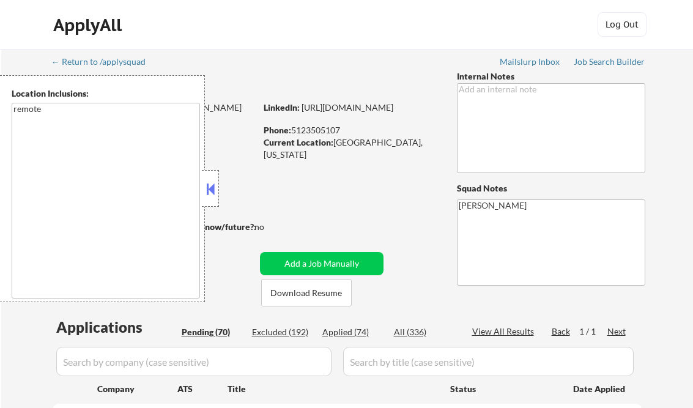
select select ""pending""
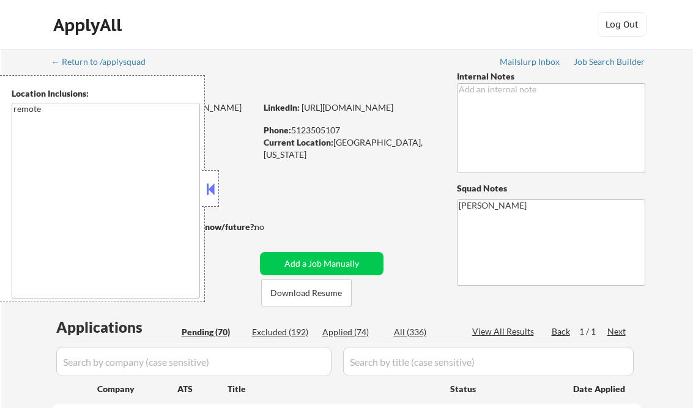
select select ""pending""
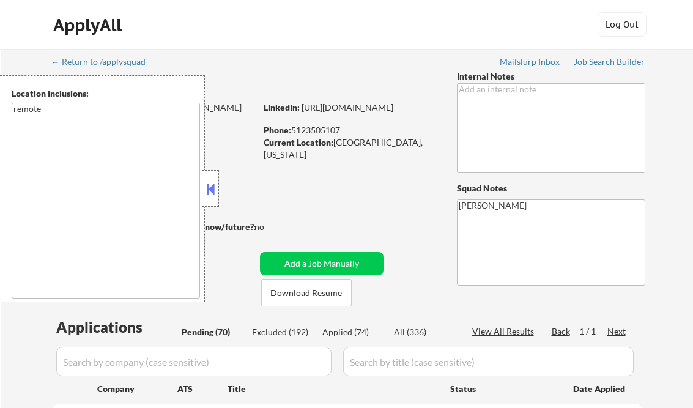
select select ""pending""
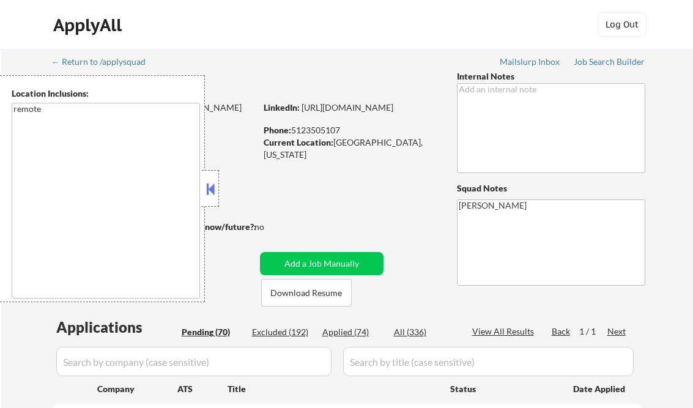
select select ""pending""
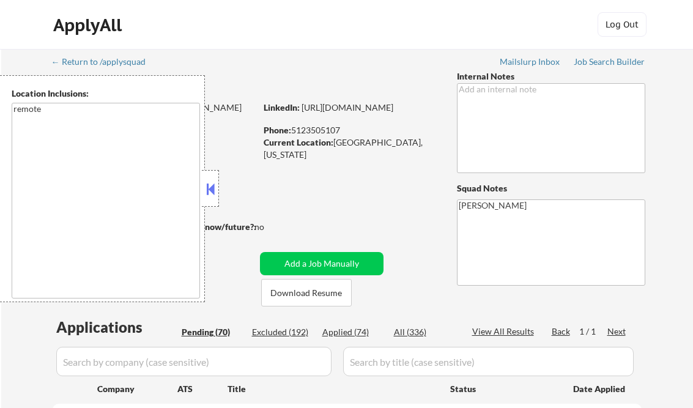
select select ""pending""
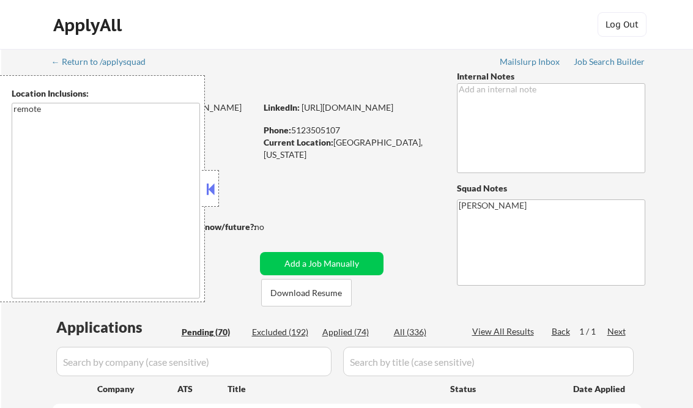
select select ""pending""
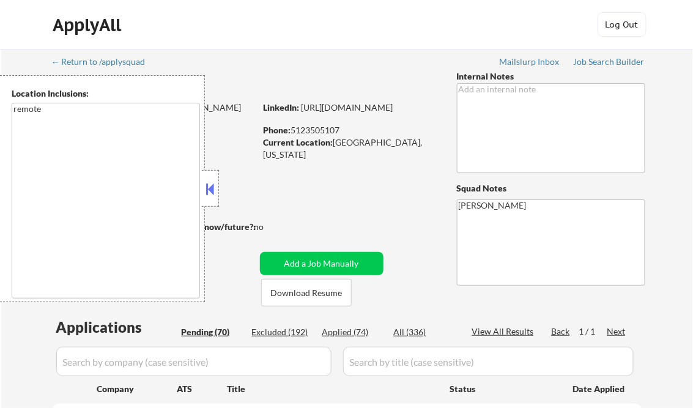
click at [210, 187] on button at bounding box center [210, 189] width 13 height 18
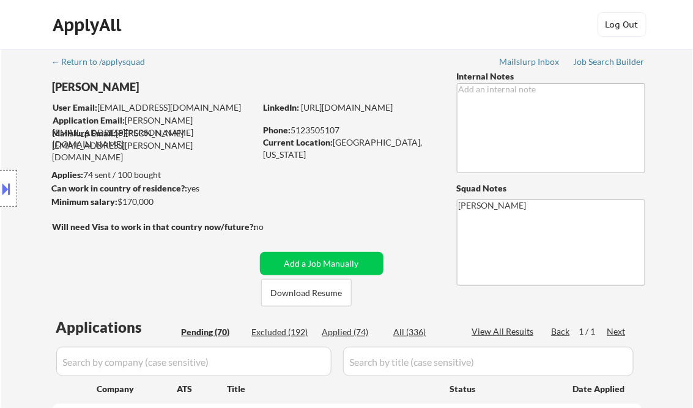
click at [13, 174] on div at bounding box center [8, 188] width 17 height 37
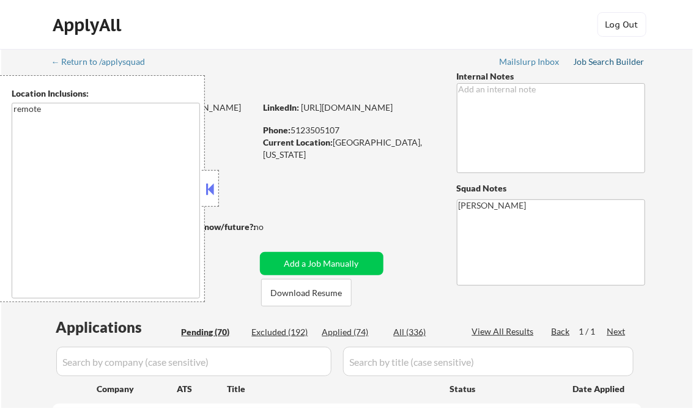
click at [608, 65] on div "Job Search Builder" at bounding box center [609, 61] width 72 height 9
click at [215, 193] on button at bounding box center [210, 189] width 13 height 18
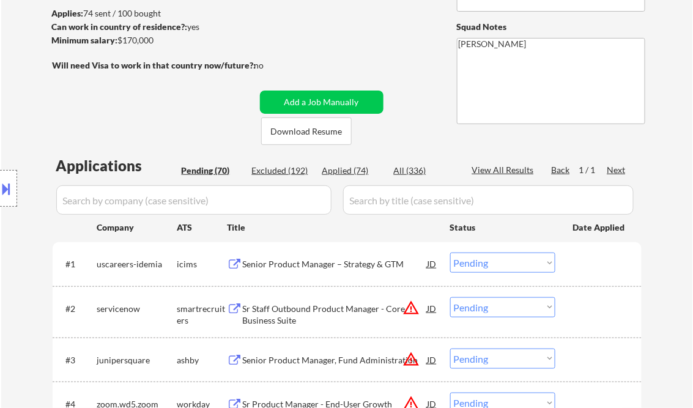
scroll to position [196, 0]
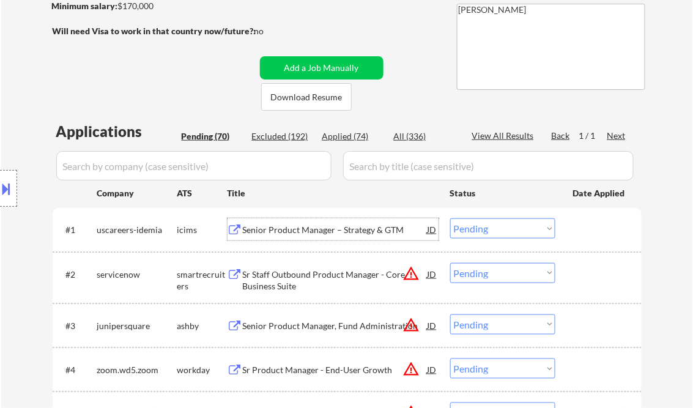
click at [292, 229] on div "Senior Product Manager – Strategy & GTM" at bounding box center [335, 230] width 185 height 12
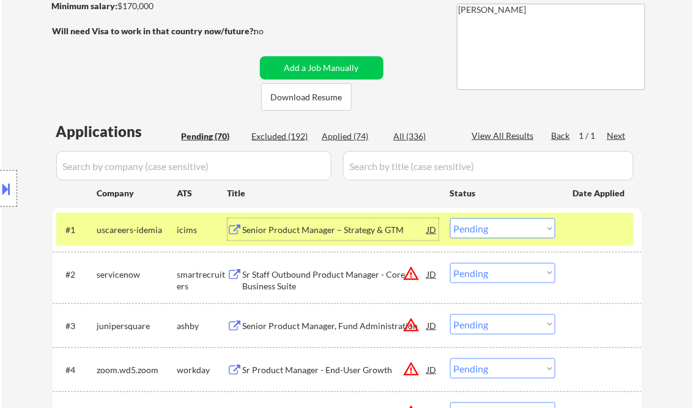
drag, startPoint x: 490, startPoint y: 226, endPoint x: 512, endPoint y: 240, distance: 25.3
click at [490, 226] on select "Choose an option... Pending Applied Excluded (Questions) Excluded (Expired) Exc…" at bounding box center [502, 228] width 105 height 20
click at [450, 218] on select "Choose an option... Pending Applied Excluded (Questions) Excluded (Expired) Exc…" at bounding box center [502, 228] width 105 height 20
select select ""pending""
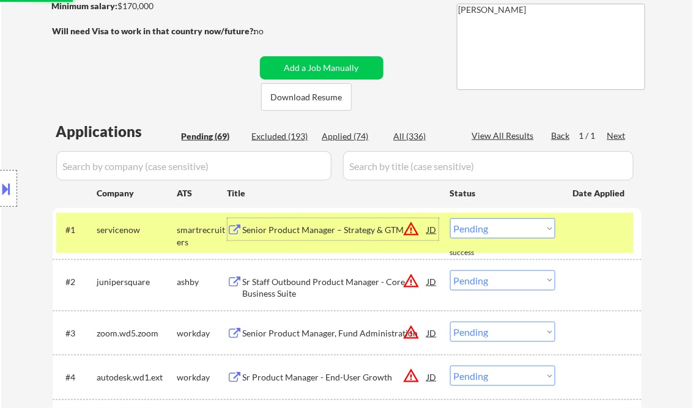
click at [313, 230] on div "Senior Product Manager – Strategy & GTM" at bounding box center [335, 230] width 185 height 12
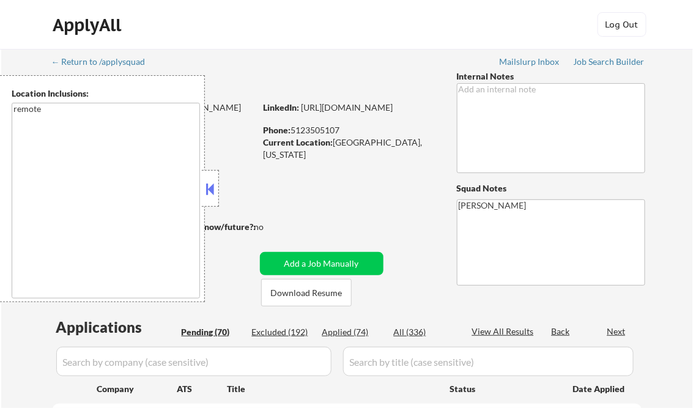
select select ""pending""
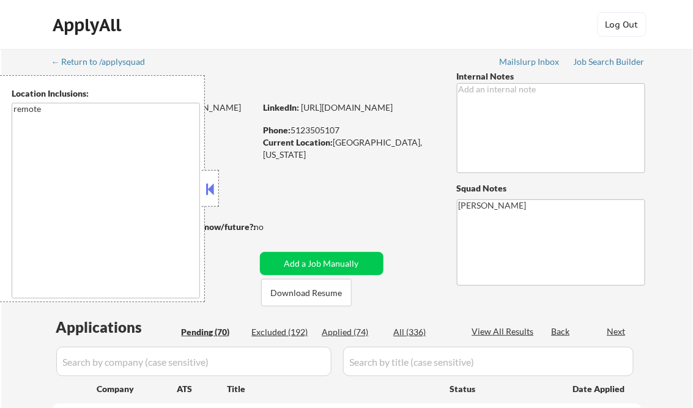
select select ""pending""
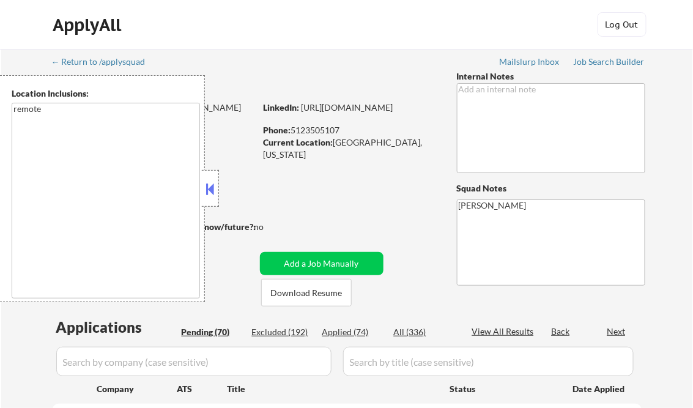
select select ""pending""
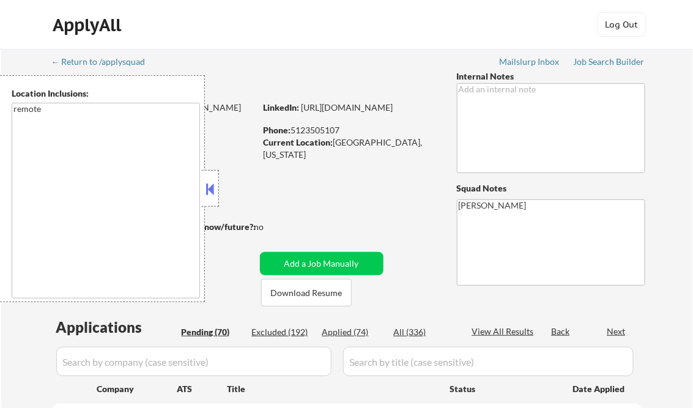
select select ""pending""
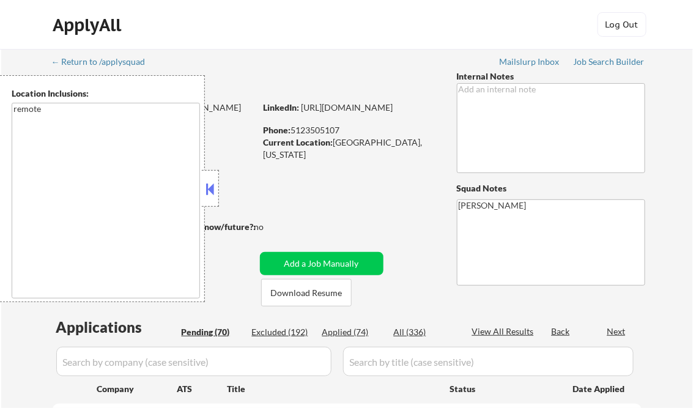
select select ""pending""
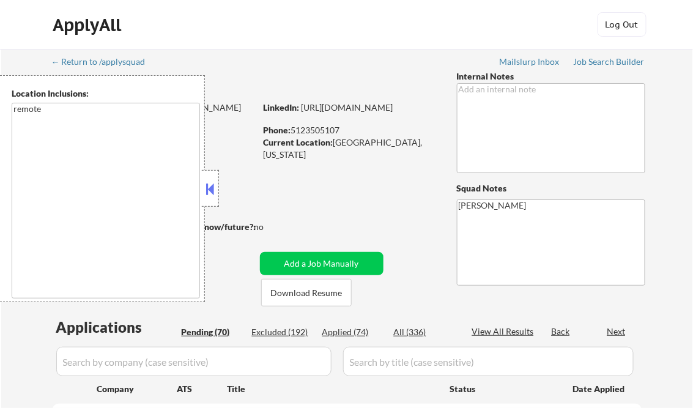
select select ""pending""
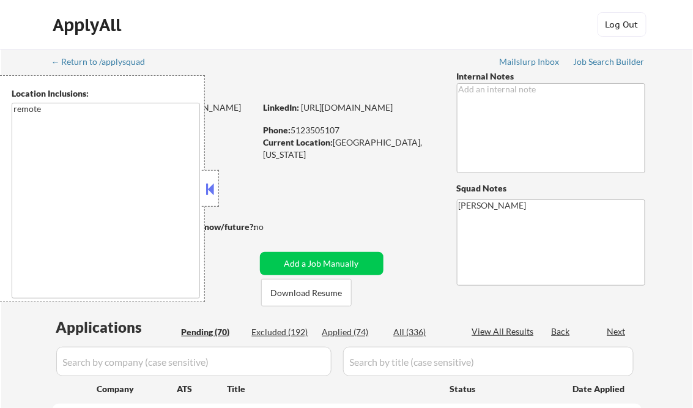
select select ""pending""
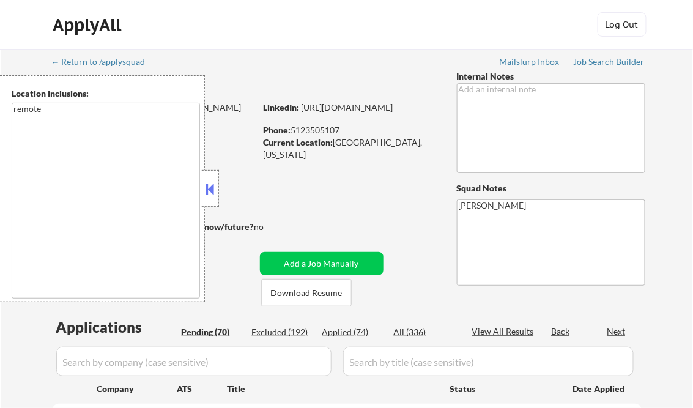
select select ""pending""
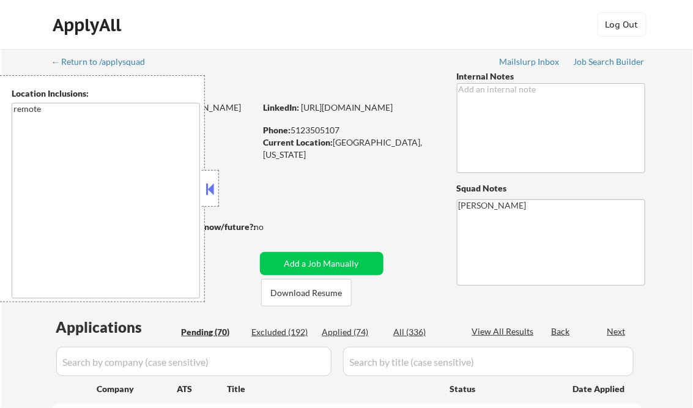
select select ""pending""
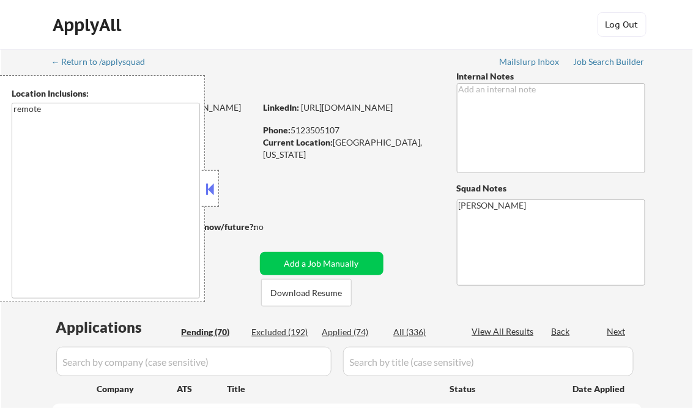
select select ""pending""
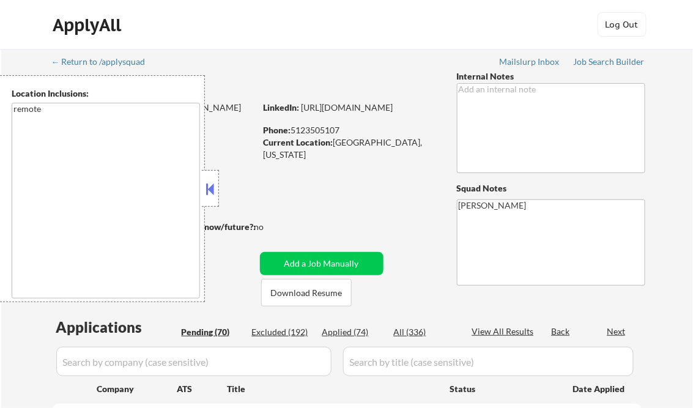
select select ""pending""
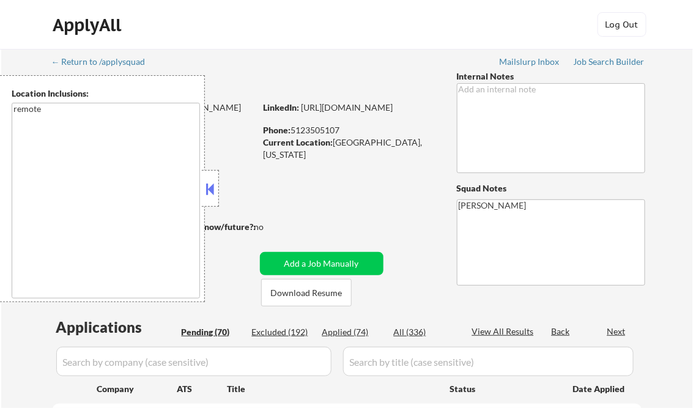
select select ""pending""
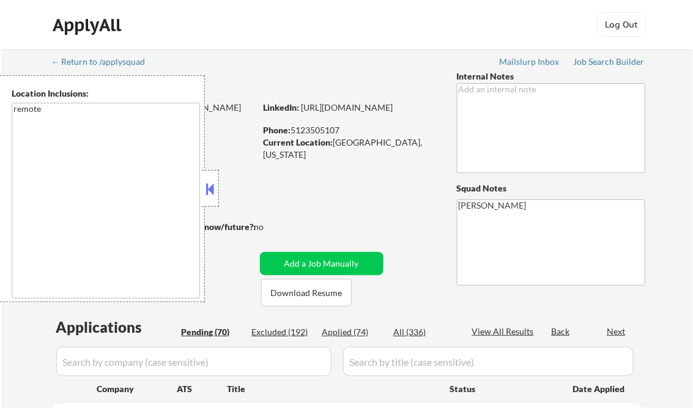
select select ""pending""
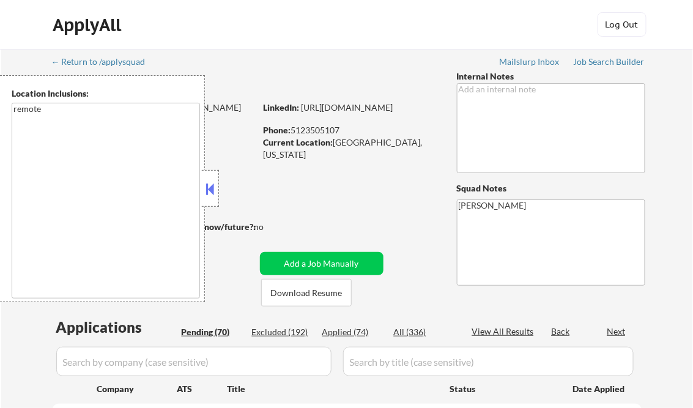
select select ""pending""
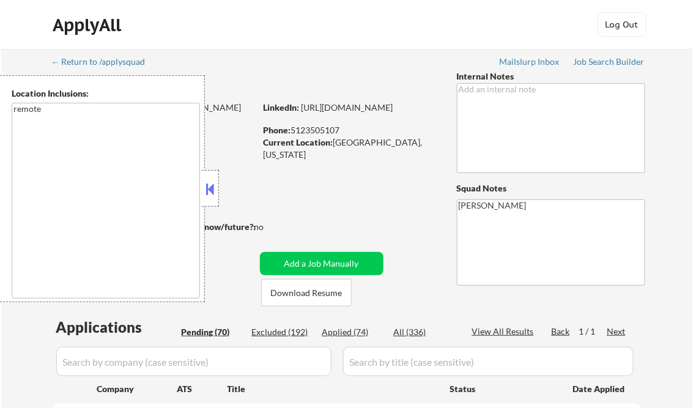
scroll to position [221, 0]
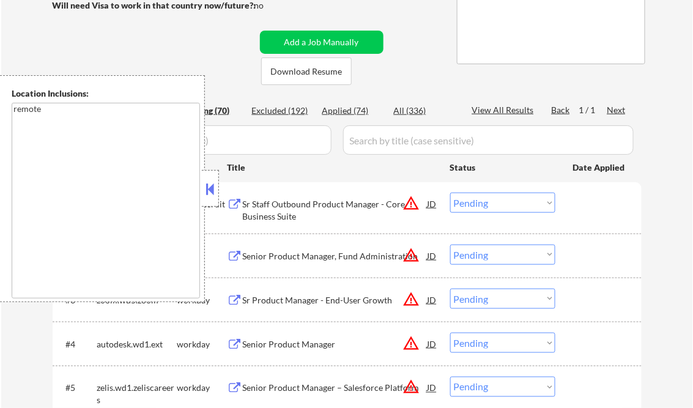
click at [211, 181] on button at bounding box center [210, 189] width 13 height 18
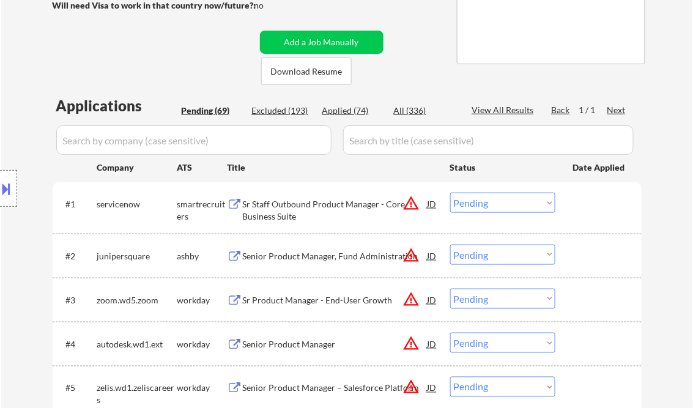
click at [348, 109] on div "Applied (74)" at bounding box center [352, 111] width 61 height 12
select select ""applied""
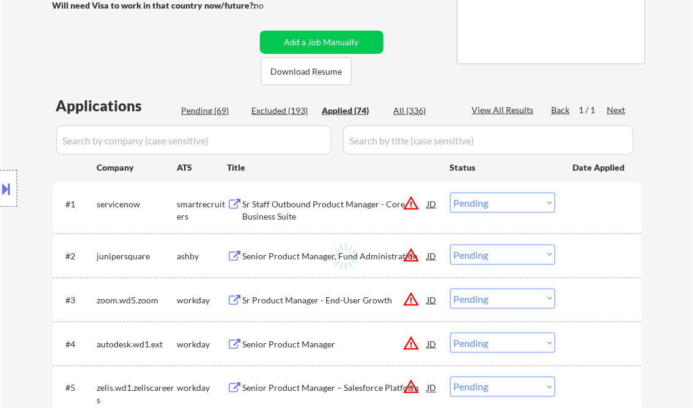
select select ""applied""
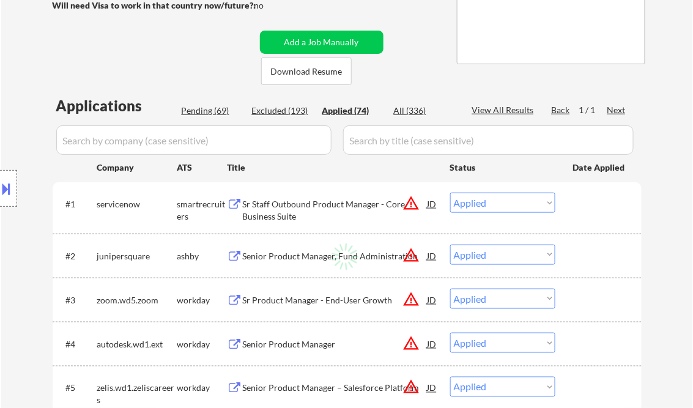
select select ""applied""
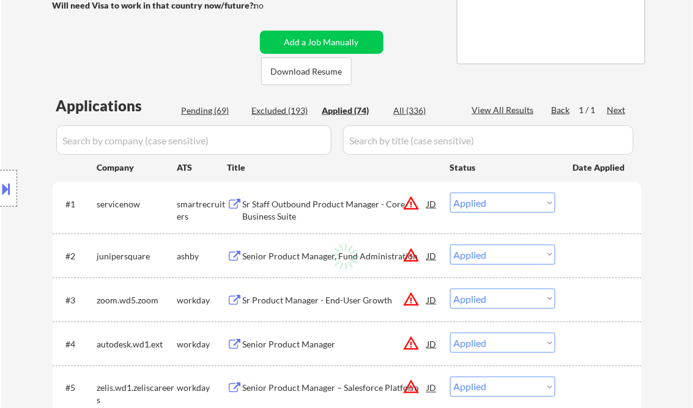
select select ""applied""
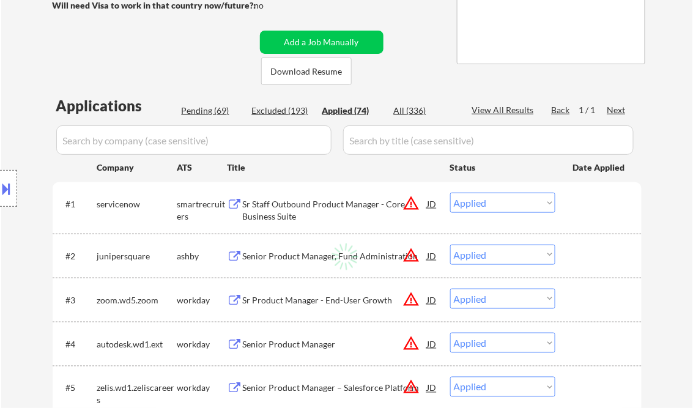
select select ""applied""
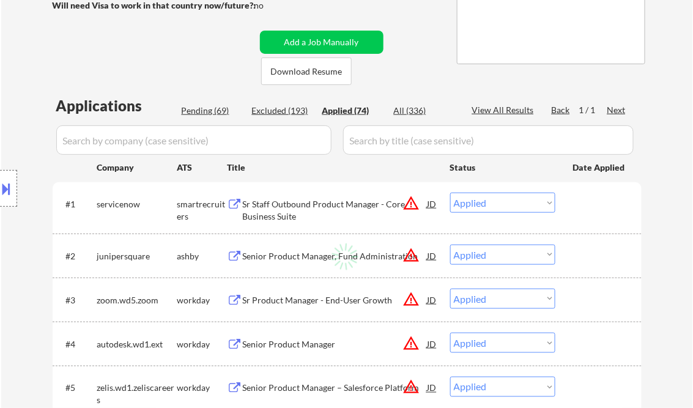
select select ""applied""
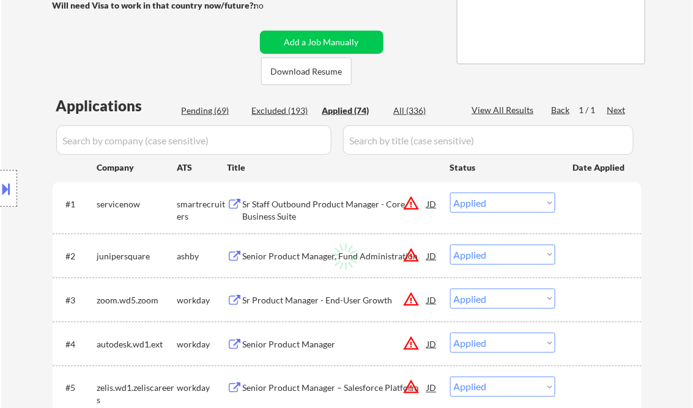
select select ""applied""
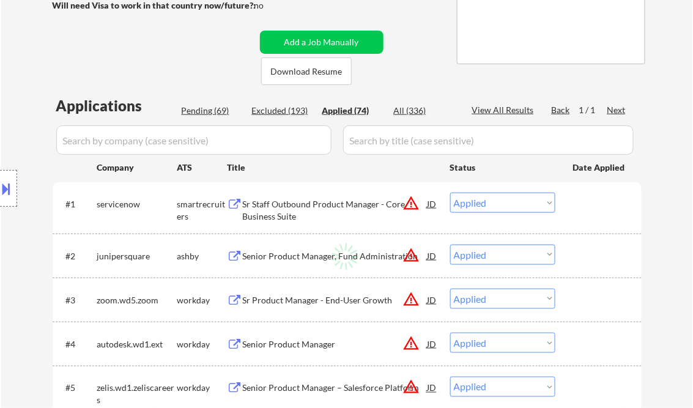
select select ""applied""
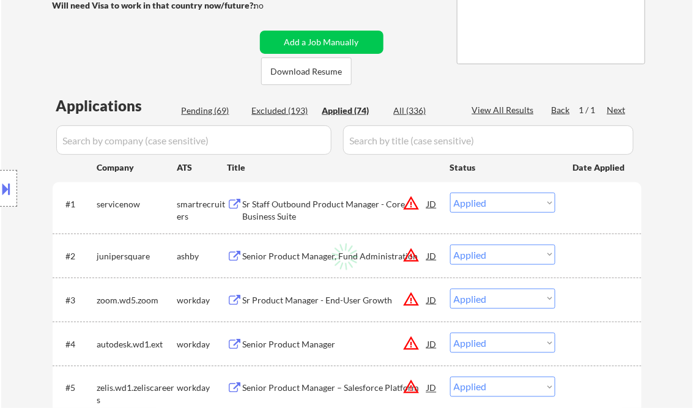
select select ""applied""
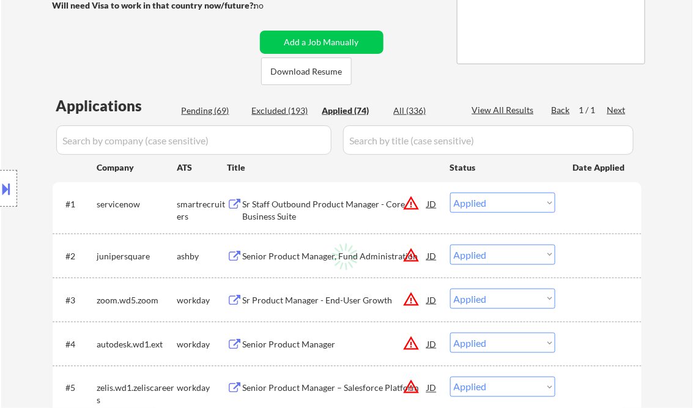
select select ""applied""
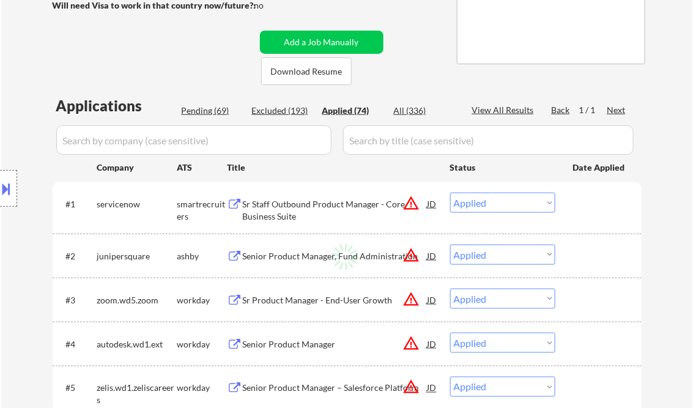
select select ""applied""
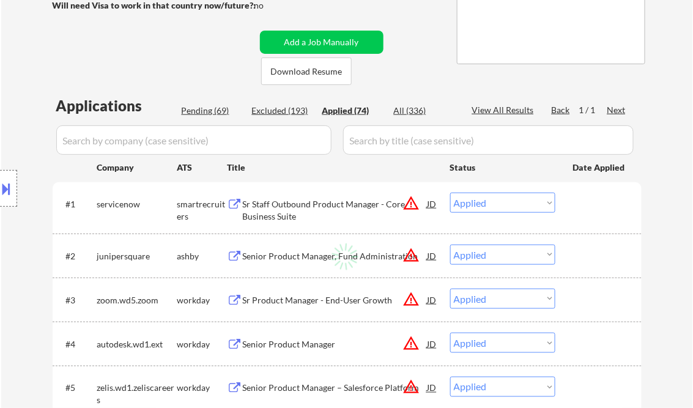
select select ""applied""
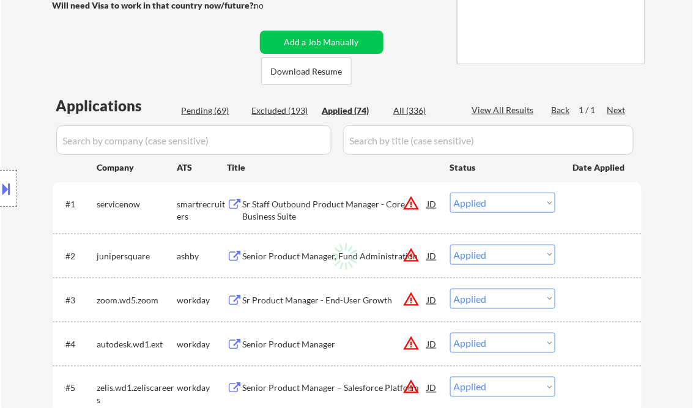
select select ""applied""
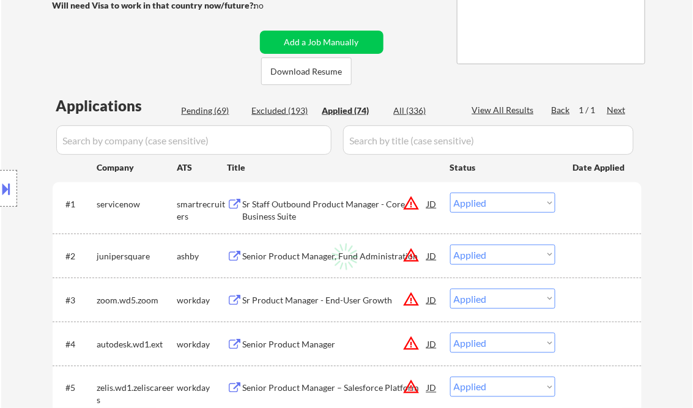
select select ""applied""
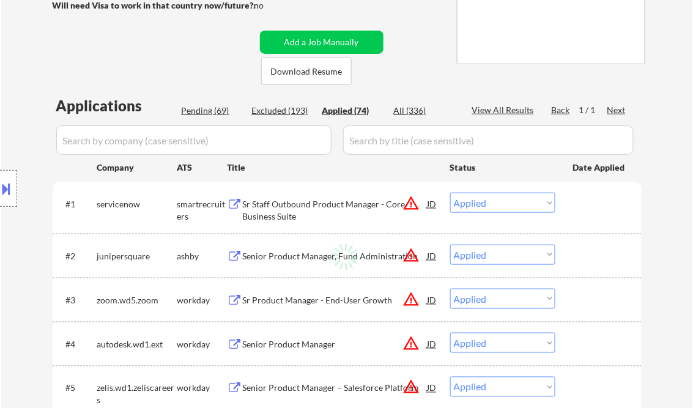
select select ""applied""
